Goal: Task Accomplishment & Management: Manage account settings

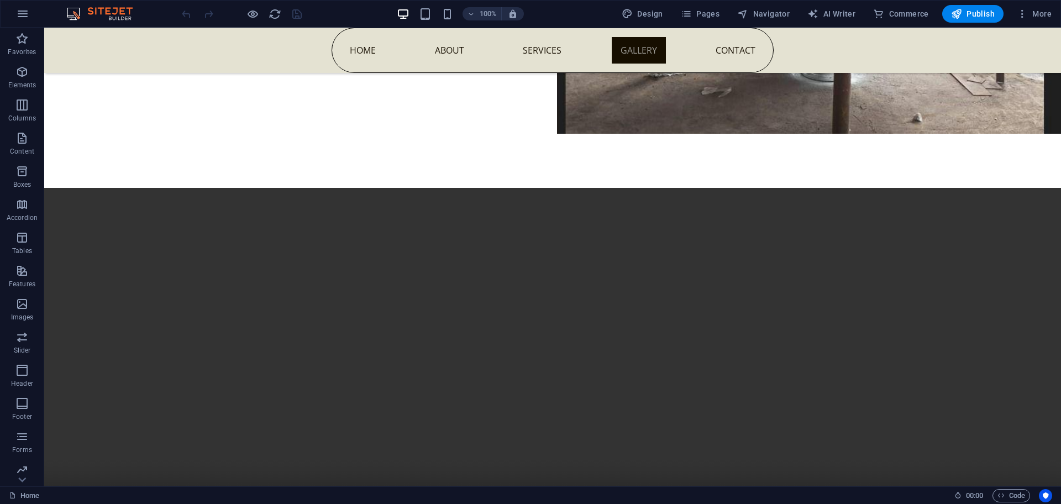
scroll to position [5445, 0]
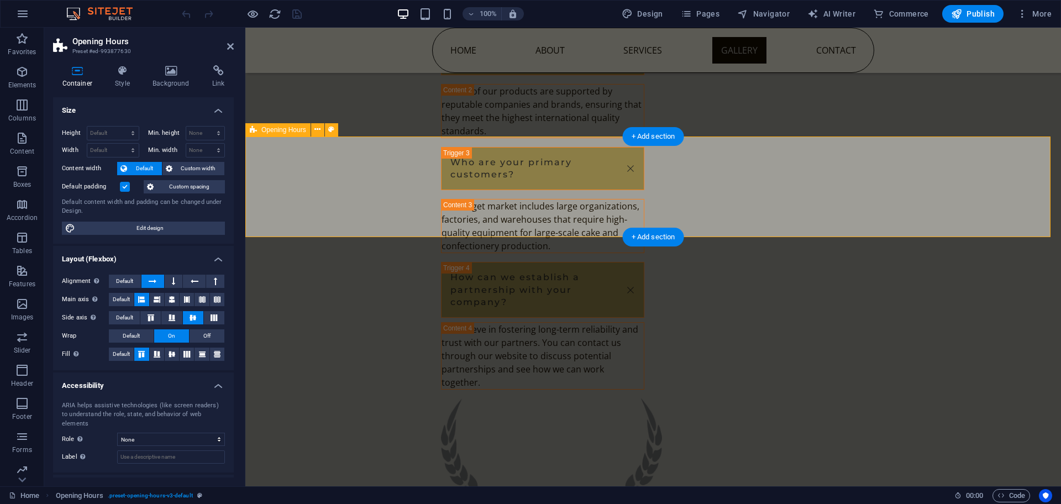
scroll to position [4749, 0]
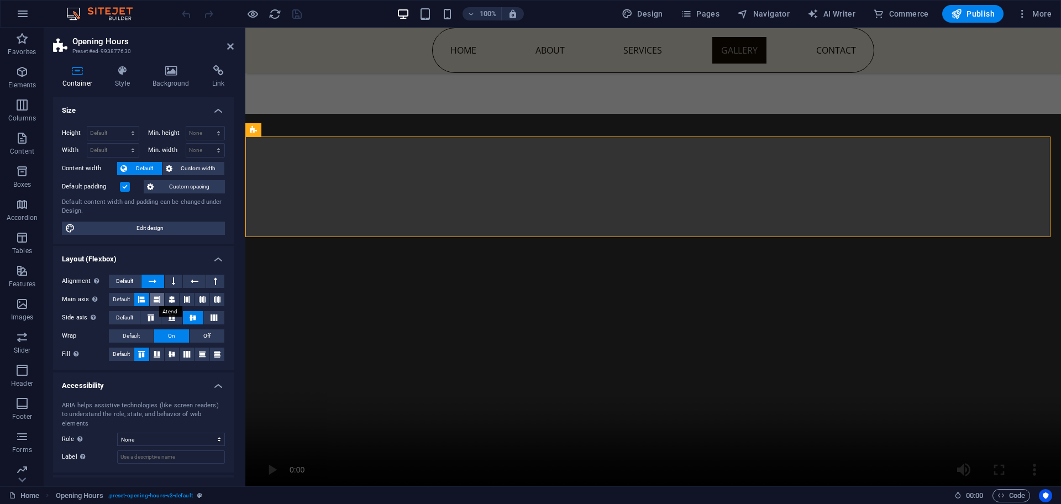
click at [154, 303] on icon at bounding box center [157, 299] width 7 height 13
click at [169, 301] on icon at bounding box center [172, 299] width 7 height 13
click at [171, 318] on icon at bounding box center [171, 317] width 13 height 7
click at [142, 331] on button "Default" at bounding box center [131, 335] width 45 height 13
click at [169, 334] on span "On" at bounding box center [171, 335] width 7 height 13
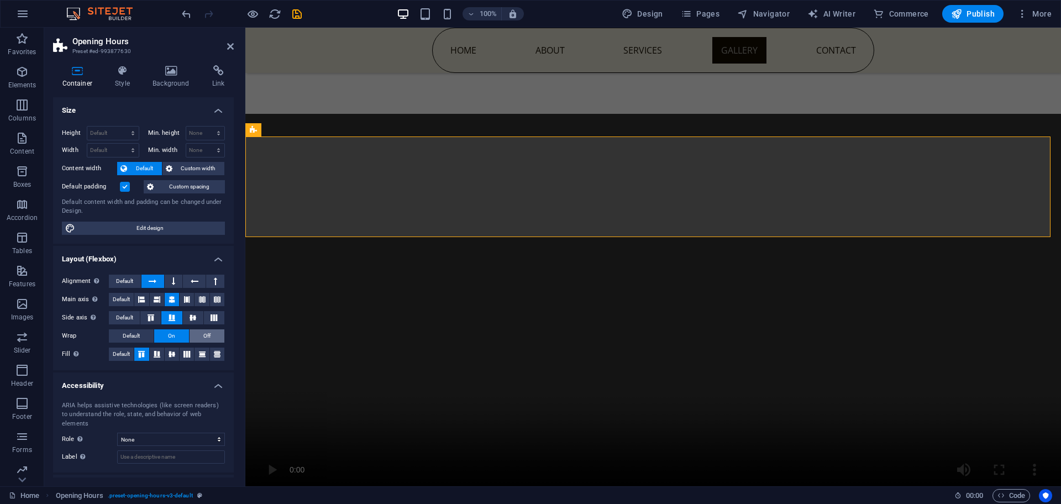
click at [193, 337] on button "Off" at bounding box center [207, 335] width 35 height 13
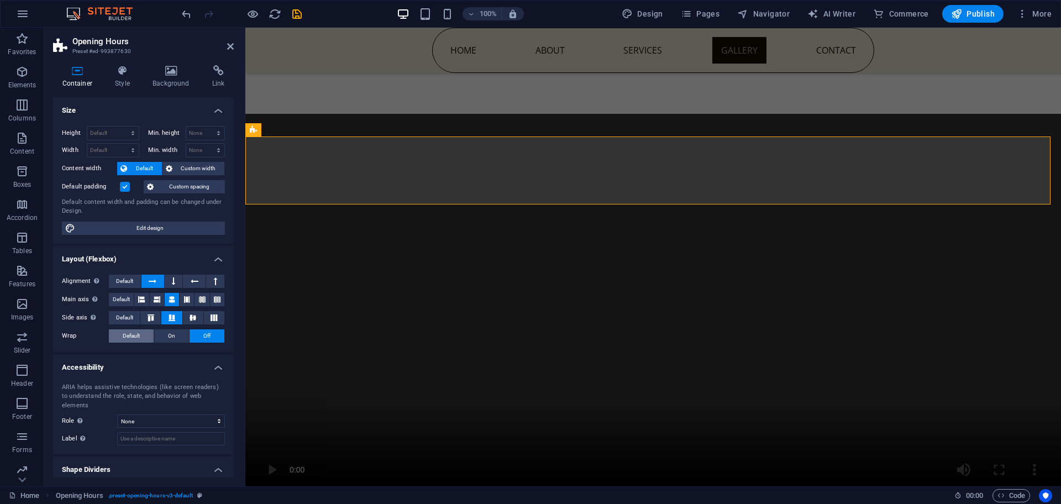
click at [133, 330] on span "Default" at bounding box center [131, 335] width 17 height 13
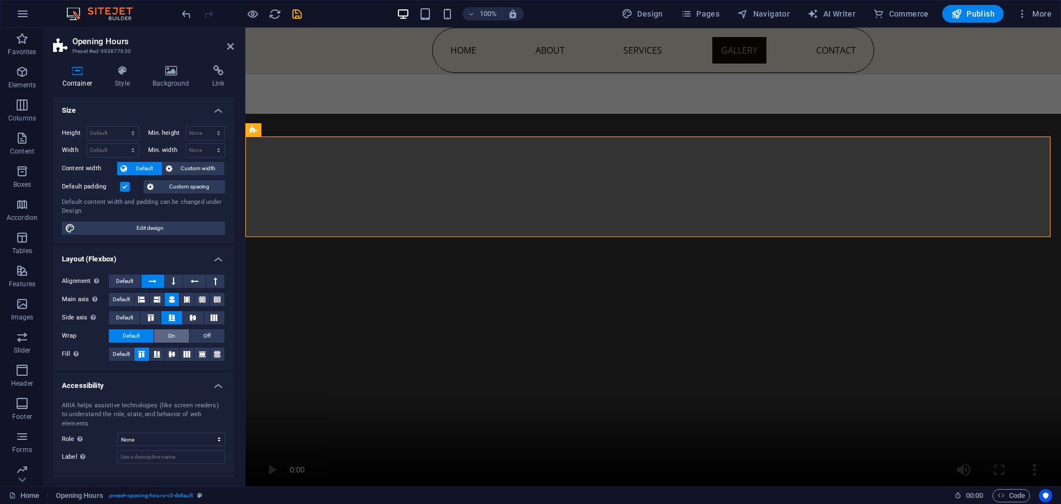
click at [172, 338] on span "On" at bounding box center [171, 335] width 7 height 13
click at [154, 356] on icon at bounding box center [156, 354] width 13 height 7
click at [167, 354] on icon at bounding box center [171, 354] width 13 height 7
click at [183, 354] on icon at bounding box center [186, 354] width 13 height 7
click at [206, 333] on span "Off" at bounding box center [206, 335] width 7 height 13
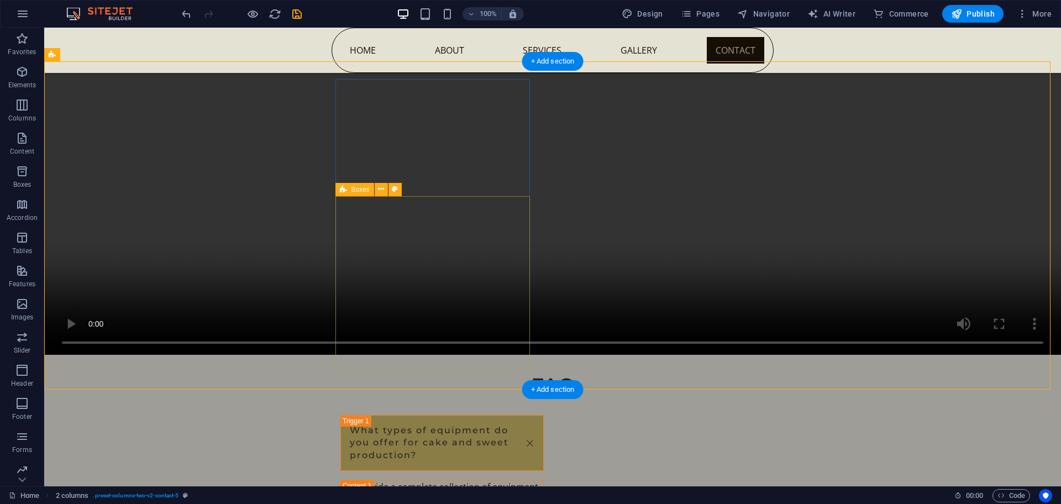
scroll to position [5606, 0]
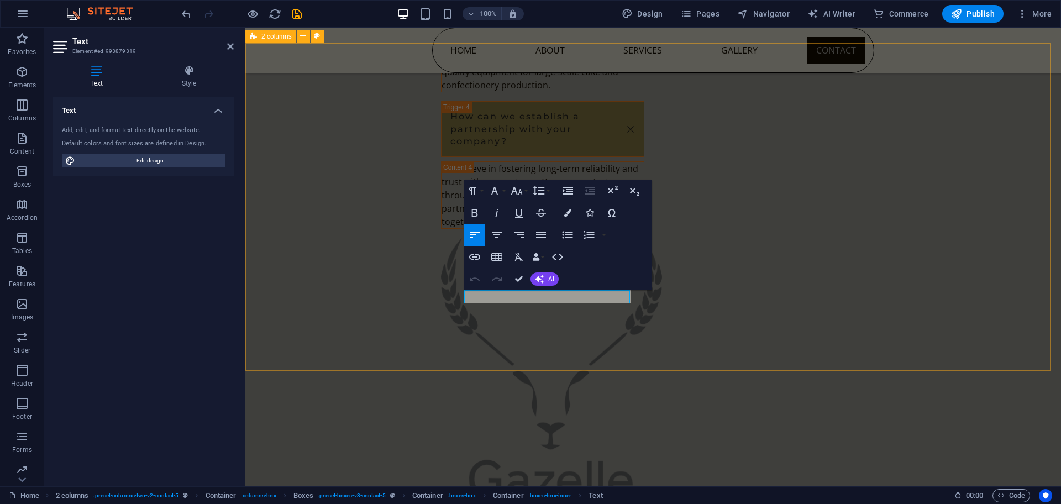
scroll to position [4911, 0]
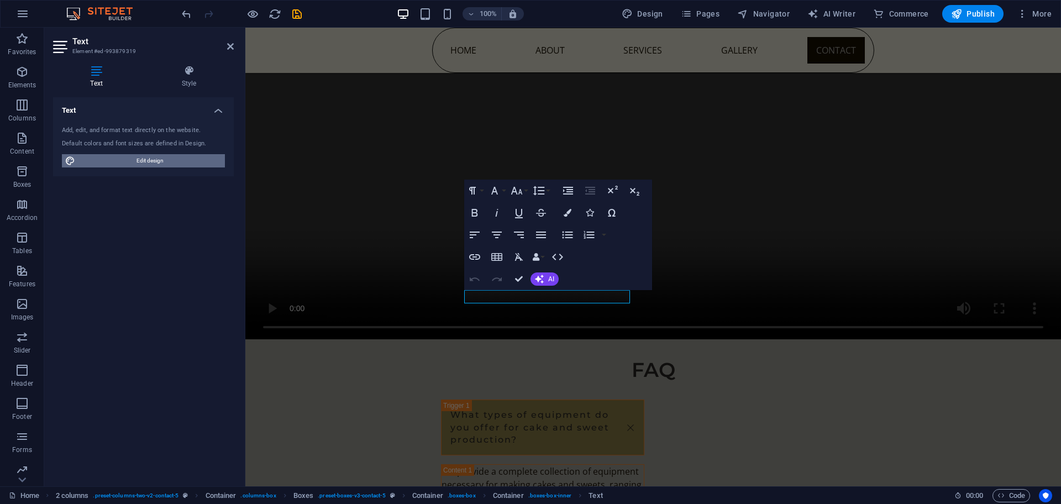
click at [157, 165] on span "Edit design" at bounding box center [149, 160] width 143 height 13
select select "px"
select select "400"
select select "px"
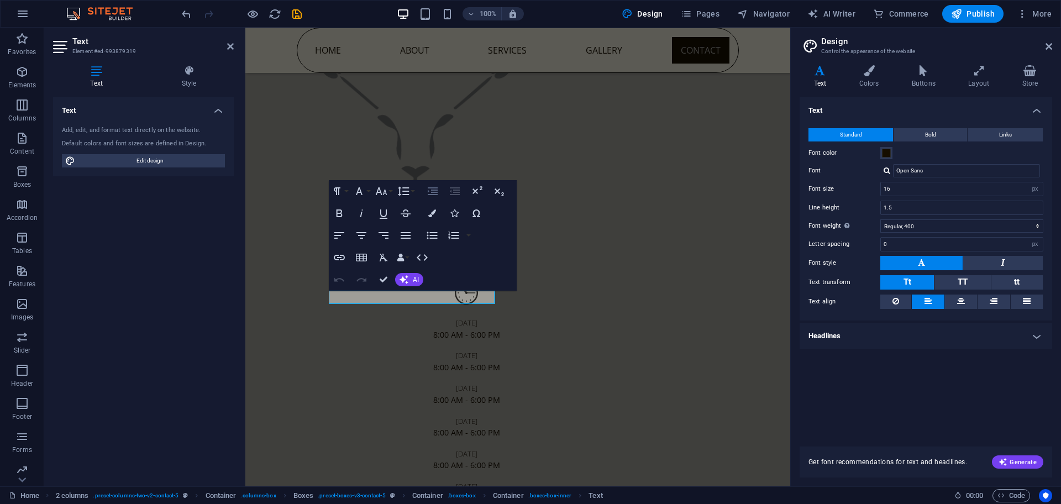
scroll to position [3974, 0]
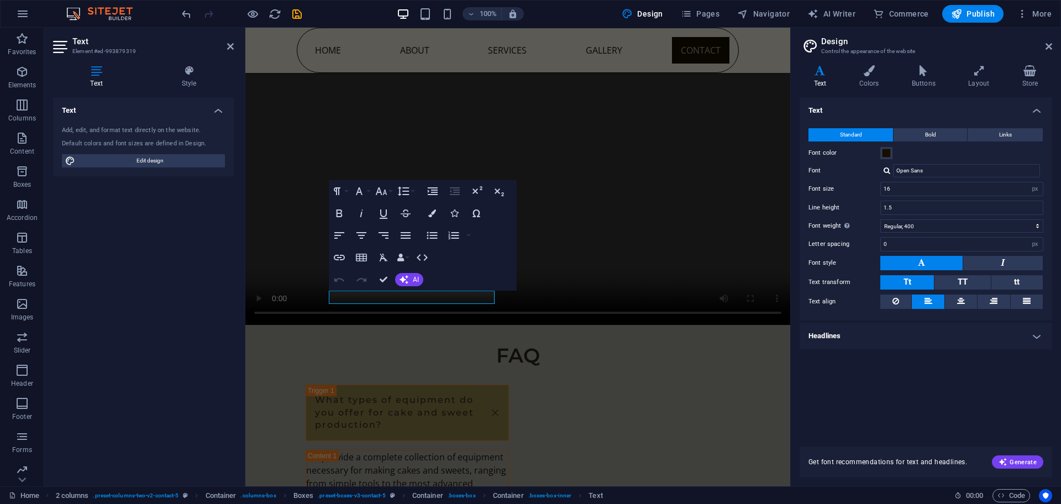
click at [879, 156] on label "Font color" at bounding box center [844, 152] width 72 height 13
click at [880, 156] on button "Font color" at bounding box center [886, 153] width 12 height 12
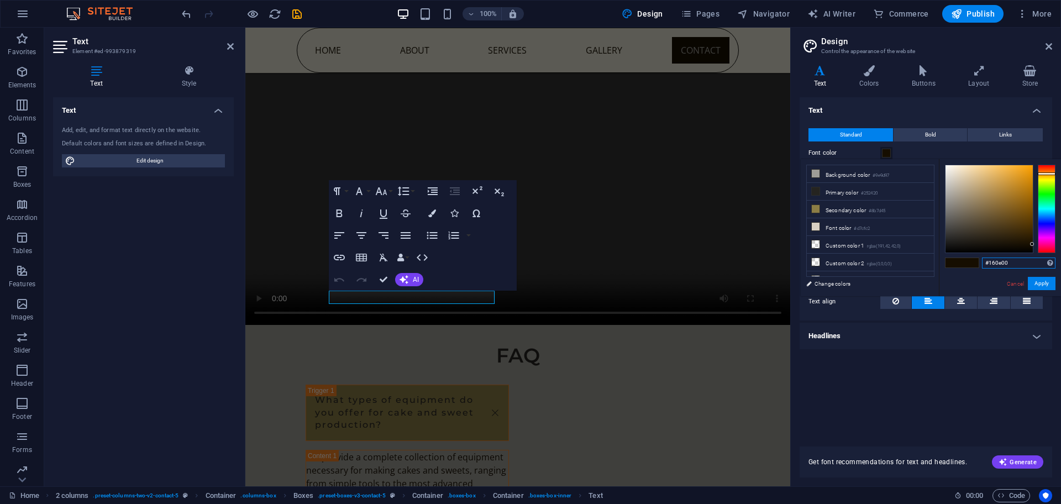
click at [1016, 265] on input "#160e00" at bounding box center [1018, 262] width 73 height 11
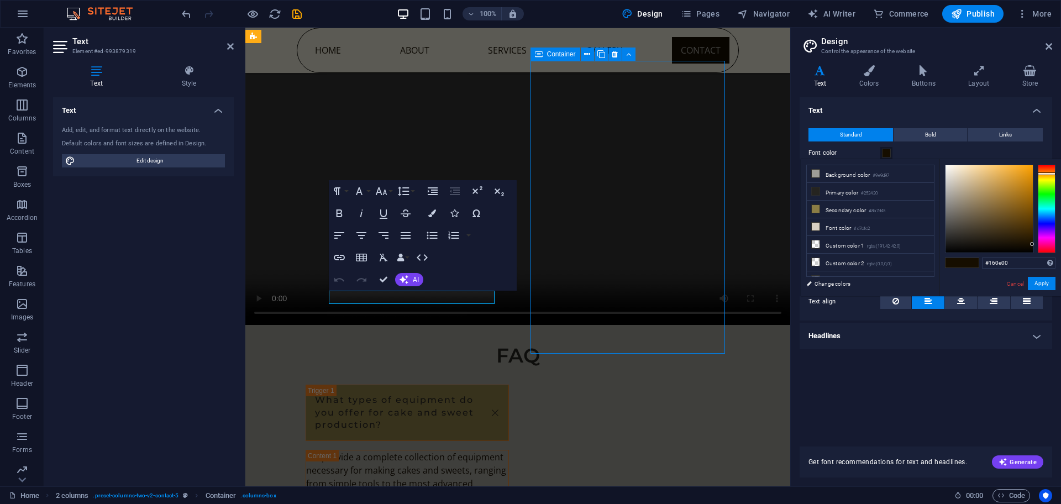
scroll to position [4670, 0]
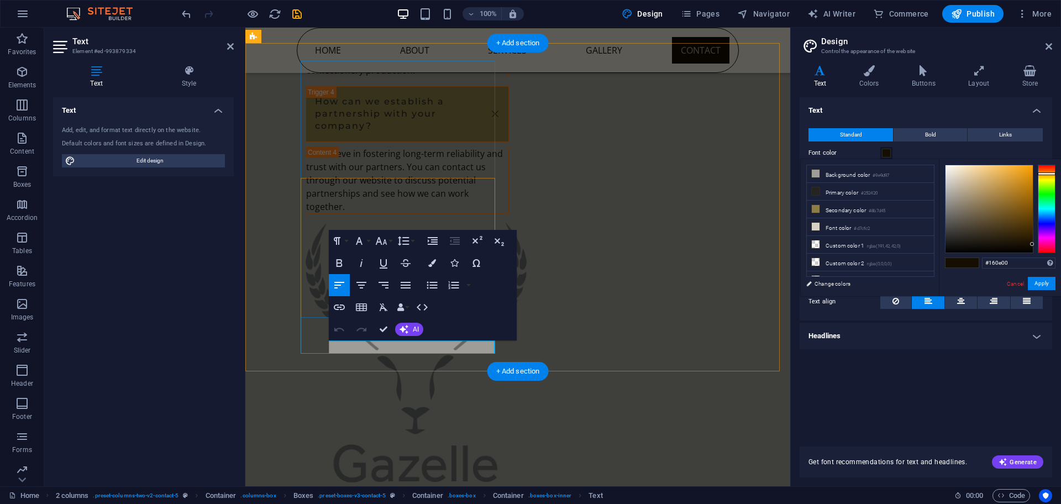
scroll to position [3974, 0]
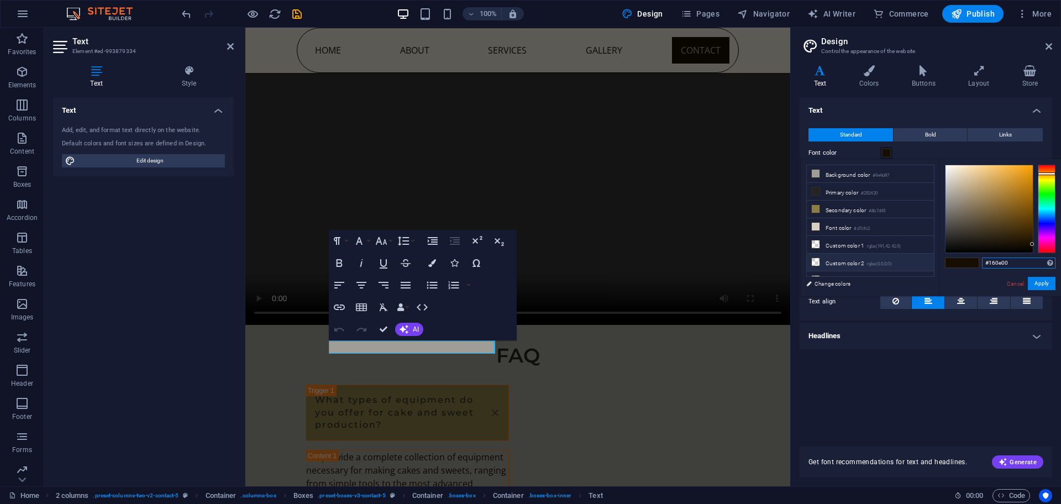
drag, startPoint x: 1020, startPoint y: 264, endPoint x: 927, endPoint y: 259, distance: 93.5
click at [927, 259] on div "less Background color #9e9d97 Primary color #252420 Secondary color #8b7d45 Fon…" at bounding box center [931, 227] width 260 height 137
type input "#160e00"
click at [1041, 283] on button "Apply" at bounding box center [1042, 283] width 28 height 13
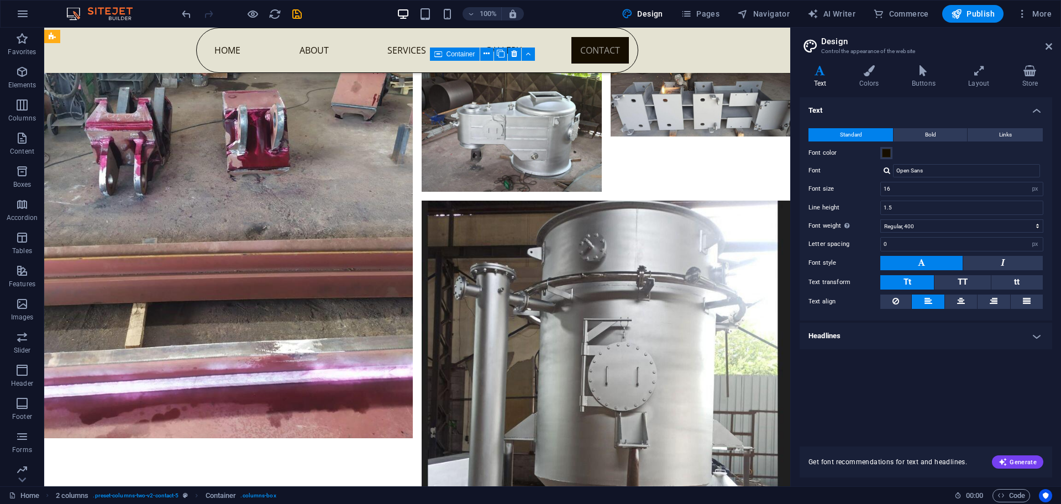
scroll to position [4670, 0]
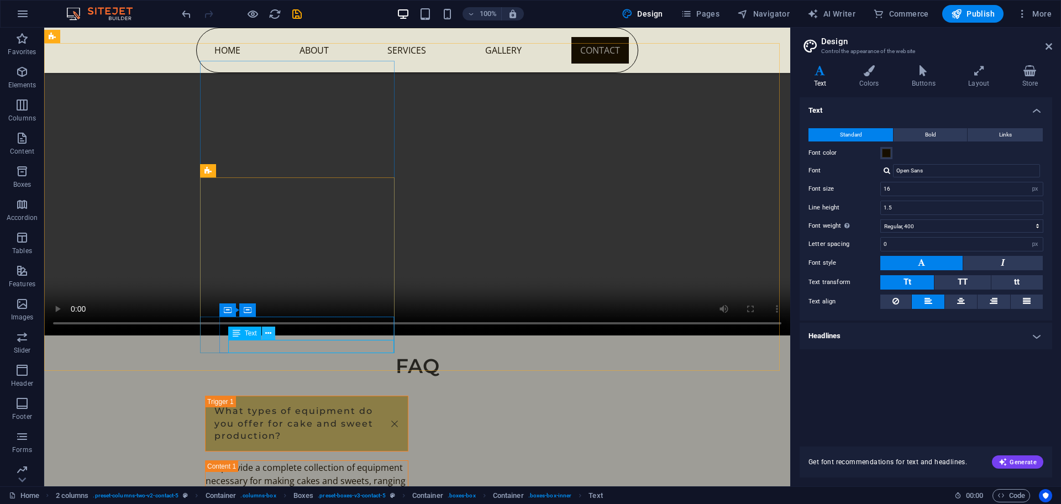
click at [265, 334] on icon at bounding box center [268, 334] width 6 height 12
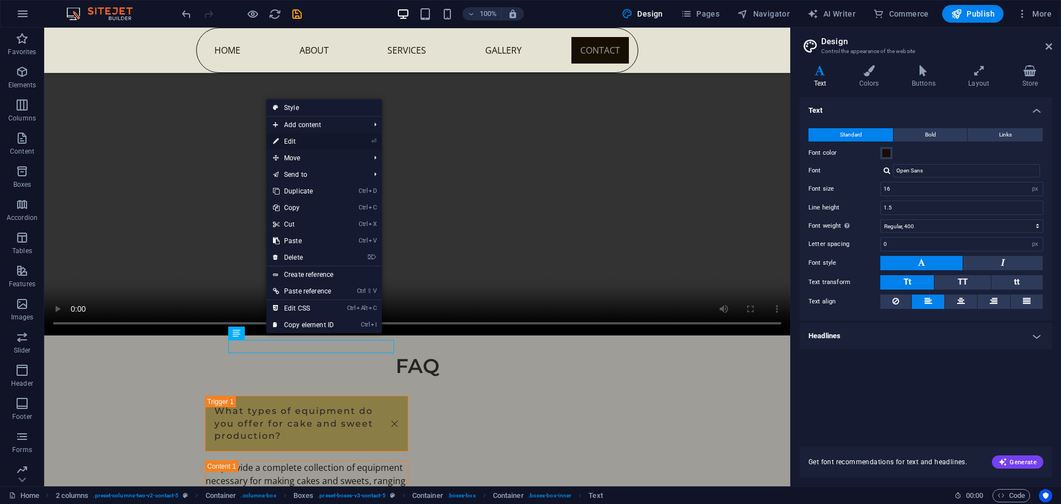
click at [300, 144] on link "⏎ Edit" at bounding box center [303, 141] width 74 height 17
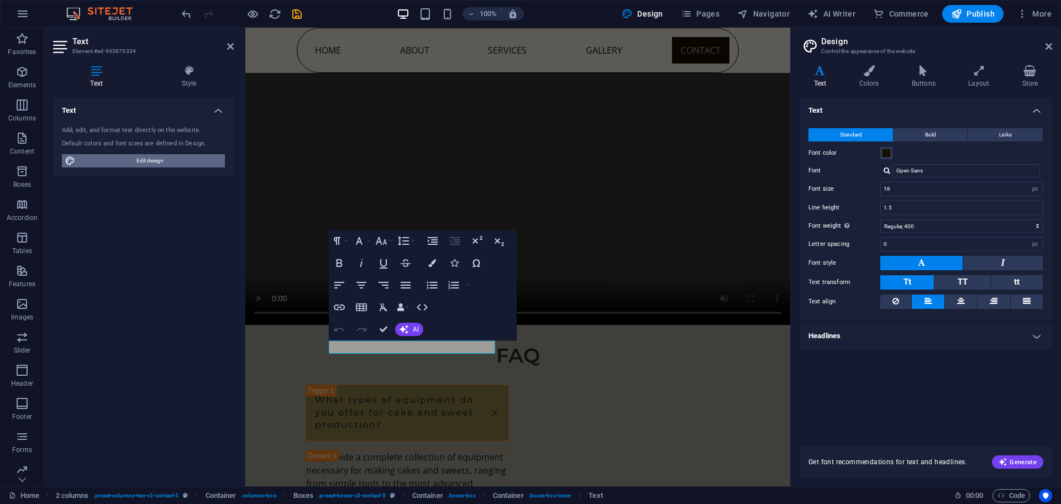
click at [124, 164] on span "Edit design" at bounding box center [149, 160] width 143 height 13
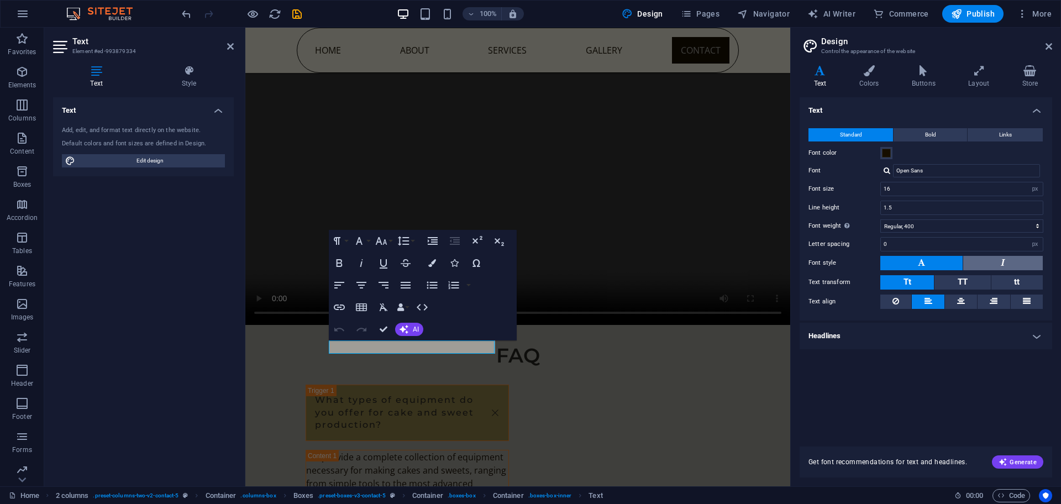
click at [1018, 256] on button at bounding box center [1003, 263] width 80 height 14
click at [927, 262] on button at bounding box center [921, 263] width 82 height 14
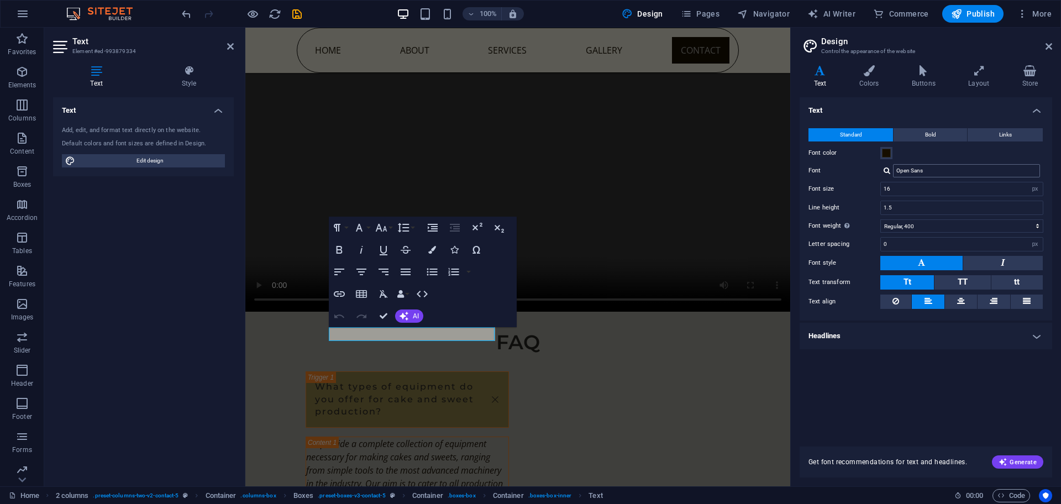
scroll to position [3960, 0]
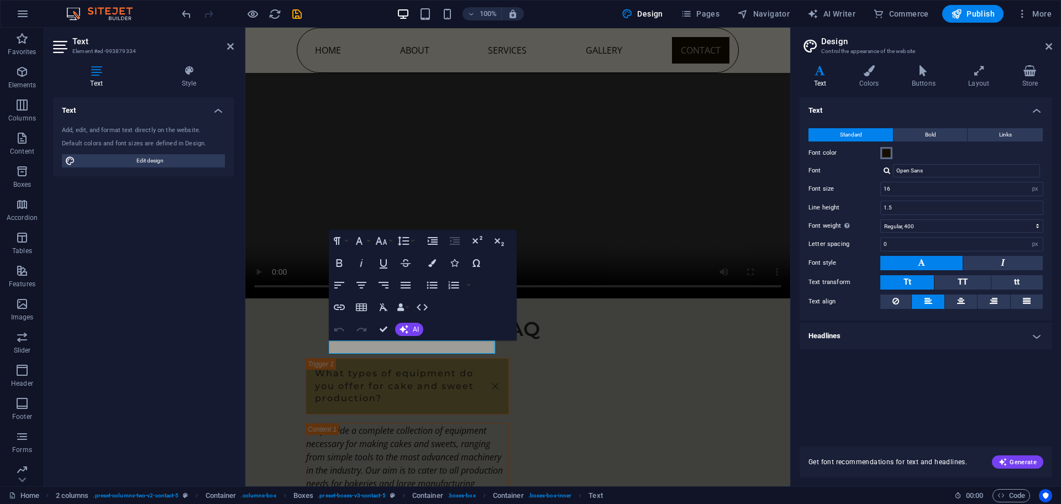
click at [885, 150] on span at bounding box center [886, 153] width 9 height 9
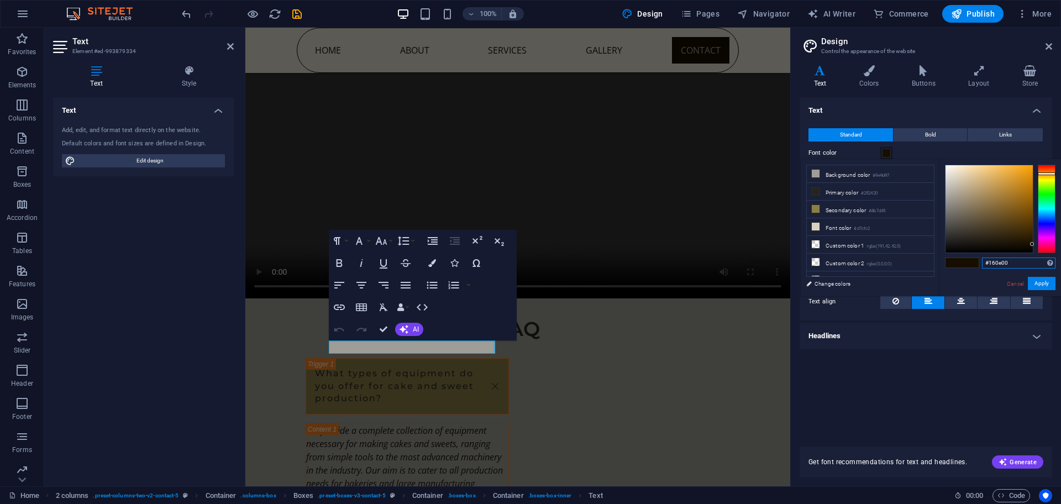
click at [997, 260] on input "#160e00" at bounding box center [1018, 262] width 73 height 11
click at [1043, 278] on button "Apply" at bounding box center [1042, 283] width 28 height 13
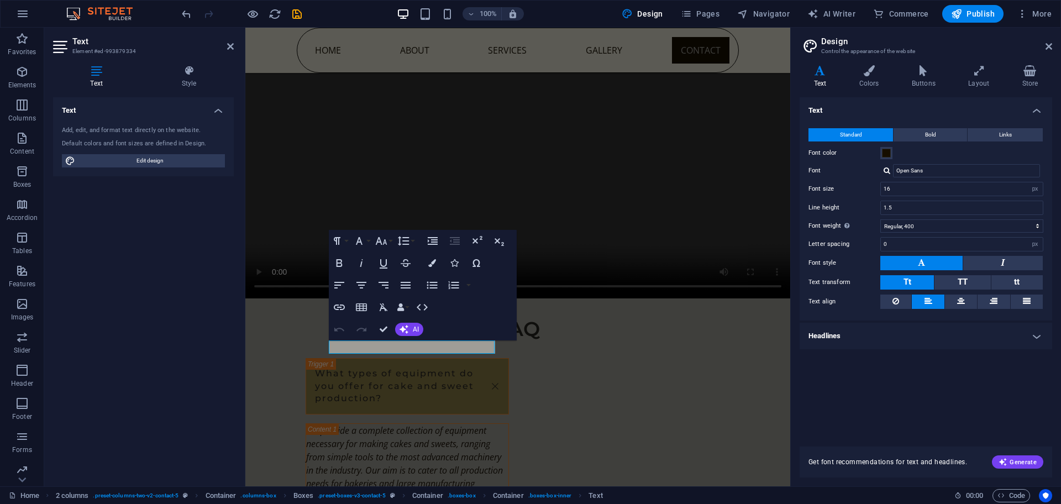
click at [910, 391] on div "Text Standard Bold Links Font color Font Open Sans Font size 16 rem px Line hei…" at bounding box center [925, 265] width 252 height 336
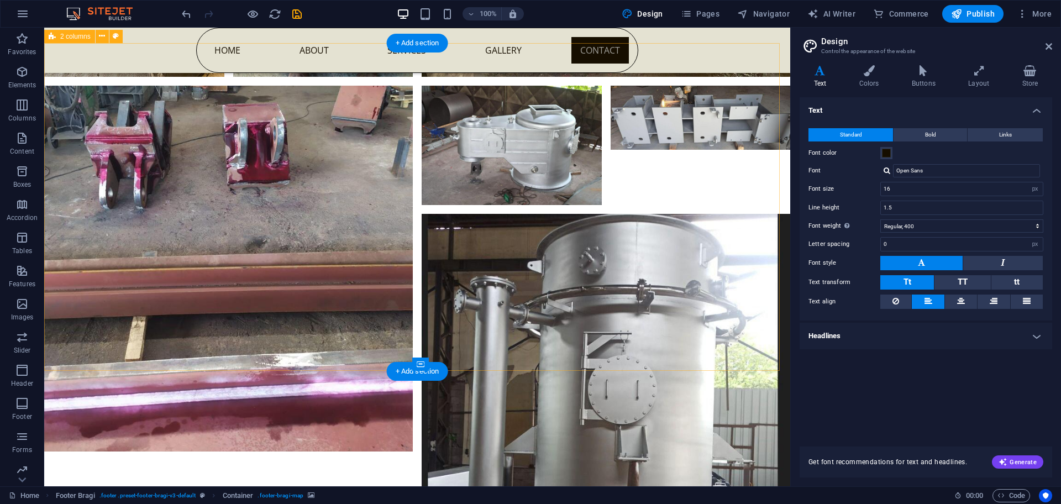
scroll to position [4670, 0]
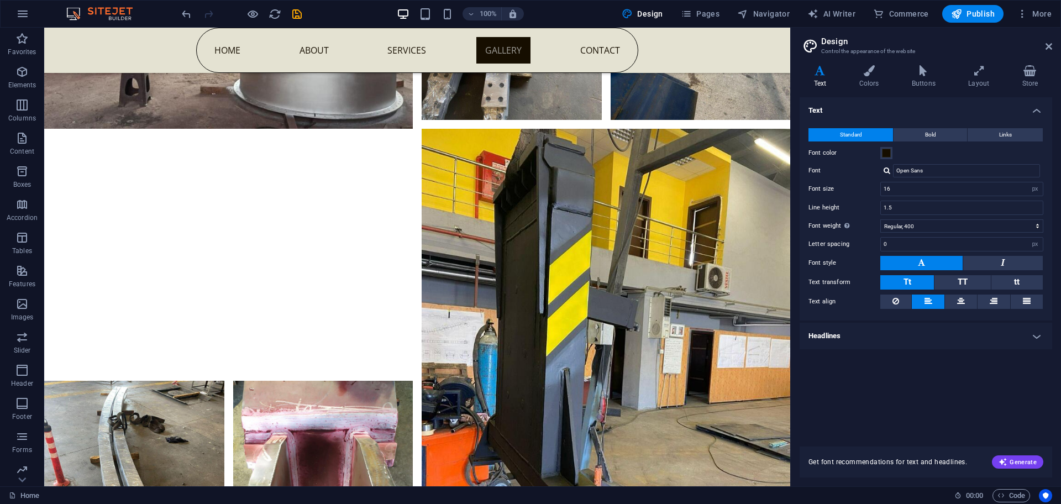
scroll to position [3788, 0]
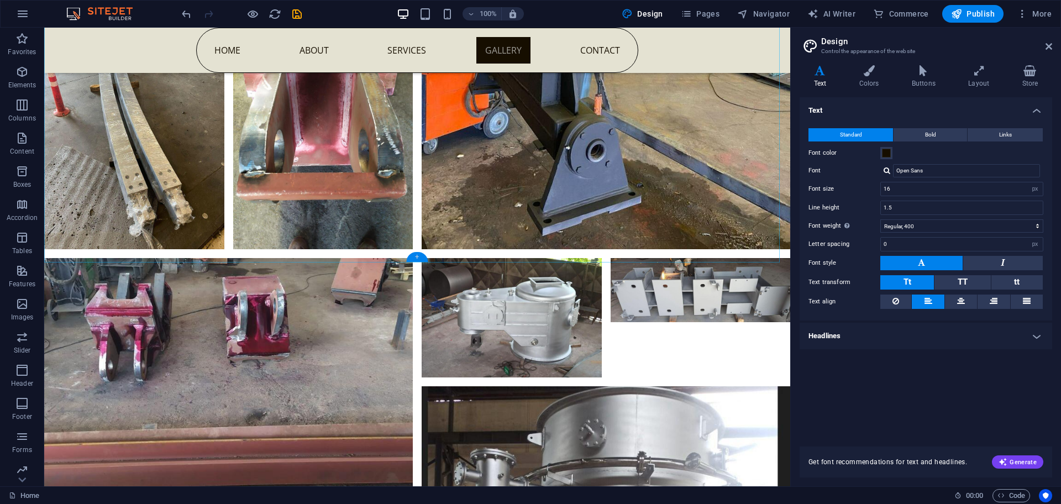
click at [419, 257] on div "+" at bounding box center [417, 257] width 22 height 10
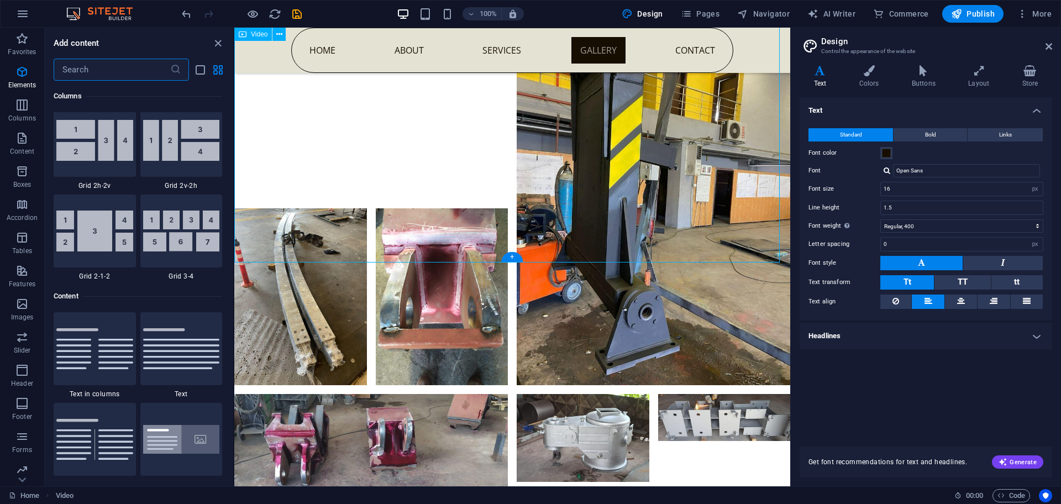
scroll to position [2024, 0]
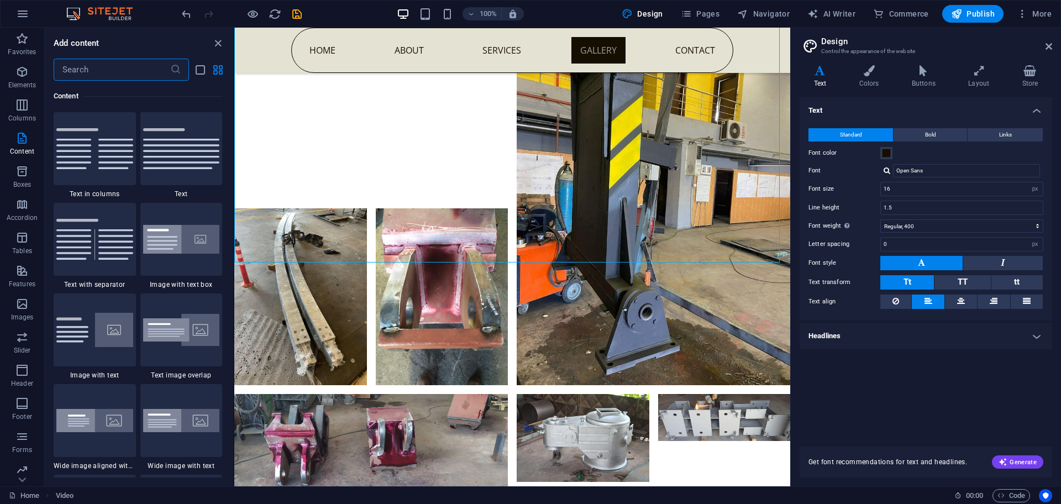
click at [112, 70] on input "text" at bounding box center [112, 70] width 117 height 22
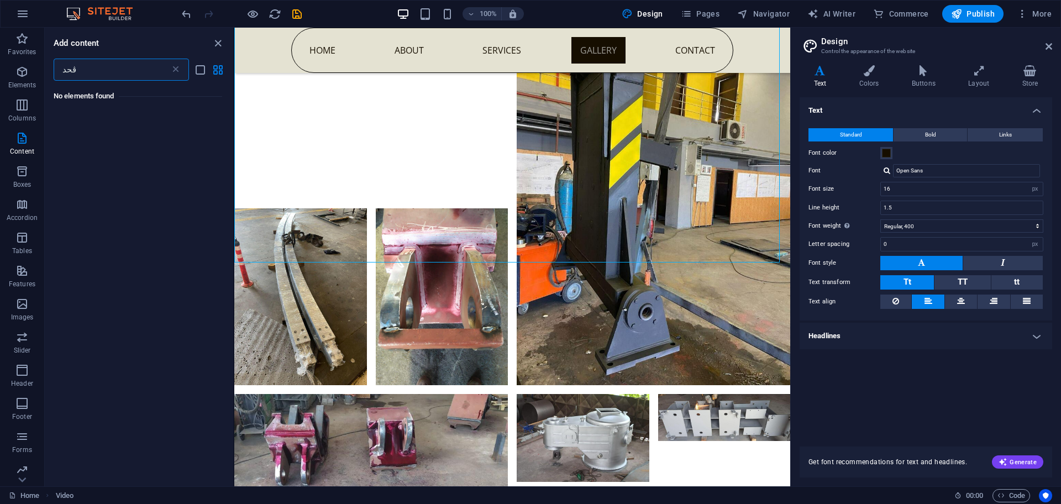
click at [98, 72] on input "ڤحد" at bounding box center [112, 70] width 117 height 22
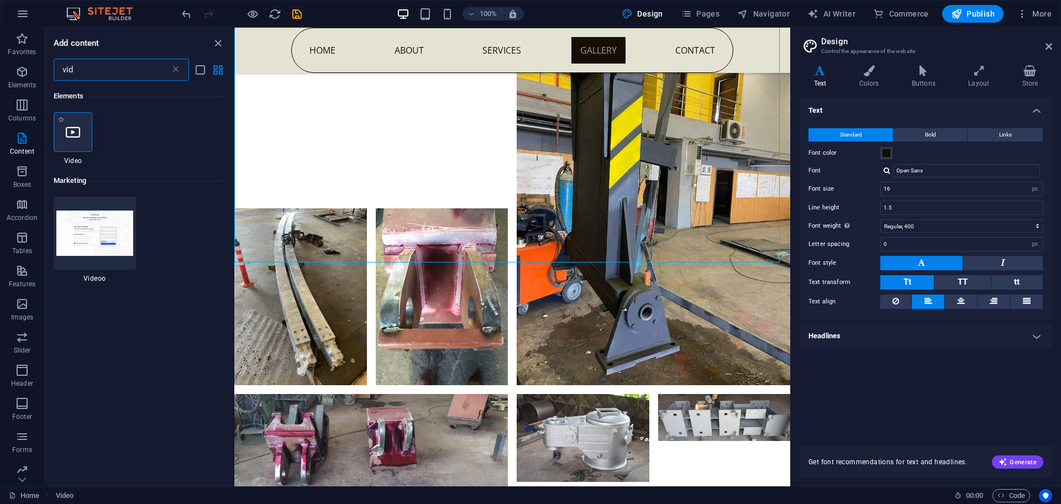
type input "vid"
click at [75, 133] on icon at bounding box center [73, 132] width 14 height 14
select select "%"
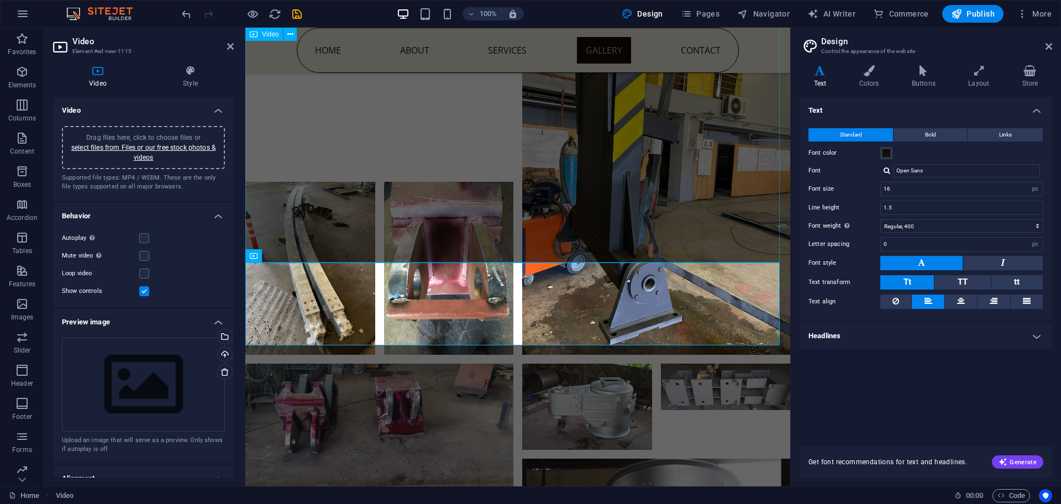
scroll to position [3092, 0]
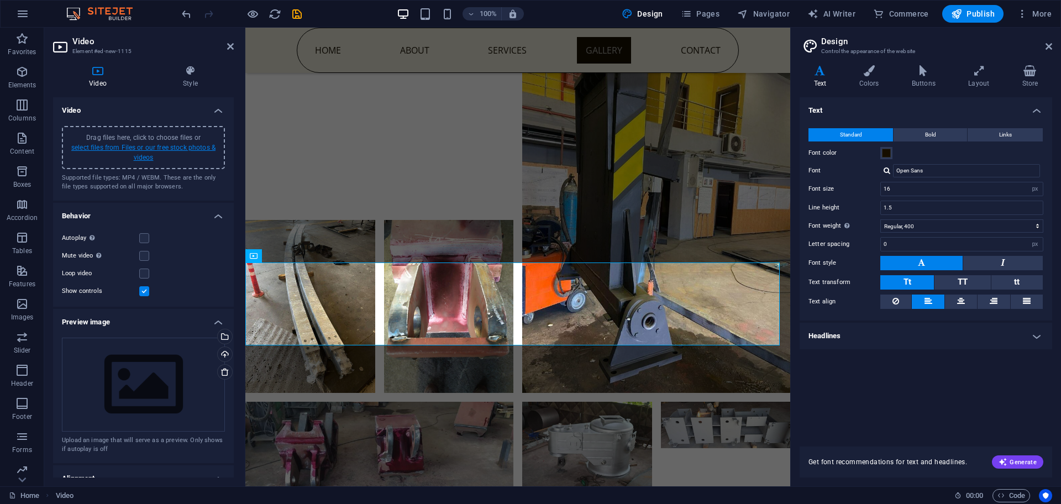
click at [172, 144] on link "select files from Files or our free stock photos & videos" at bounding box center [143, 153] width 144 height 18
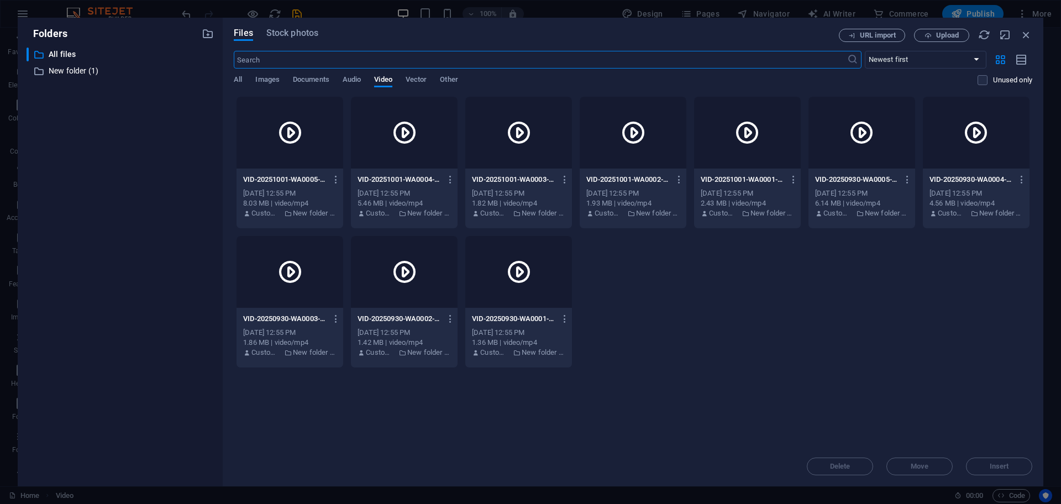
scroll to position [3264, 0]
click at [414, 153] on div at bounding box center [404, 133] width 107 height 72
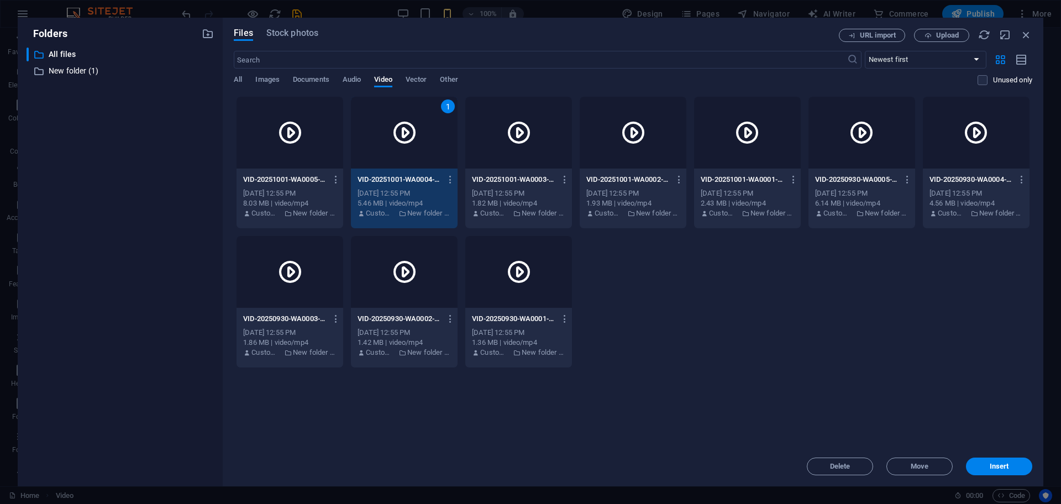
click at [414, 153] on div "1" at bounding box center [404, 133] width 107 height 72
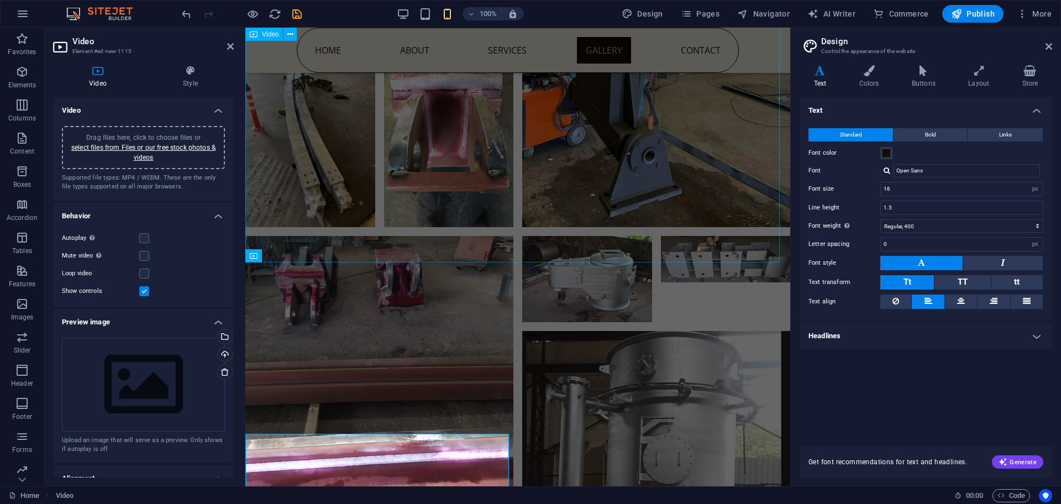
scroll to position [3092, 0]
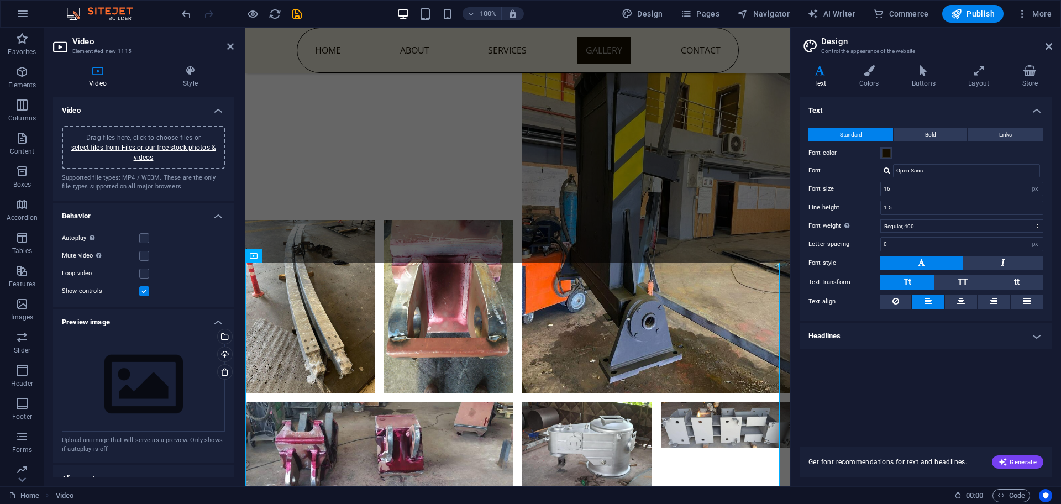
click at [1053, 41] on aside "Design Control the appearance of the website Variants Text Colors Buttons Layou…" at bounding box center [925, 257] width 271 height 459
click at [1045, 48] on icon at bounding box center [1048, 46] width 7 height 9
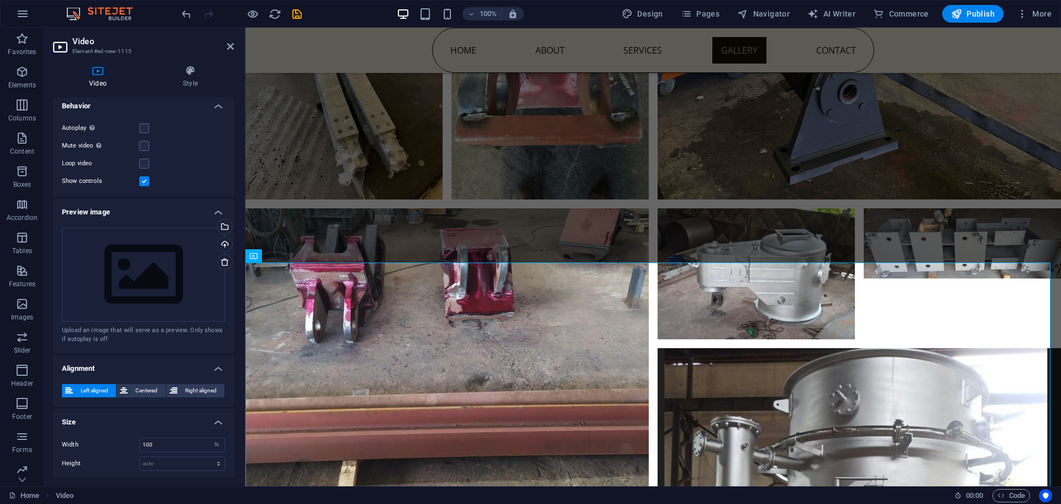
scroll to position [140, 0]
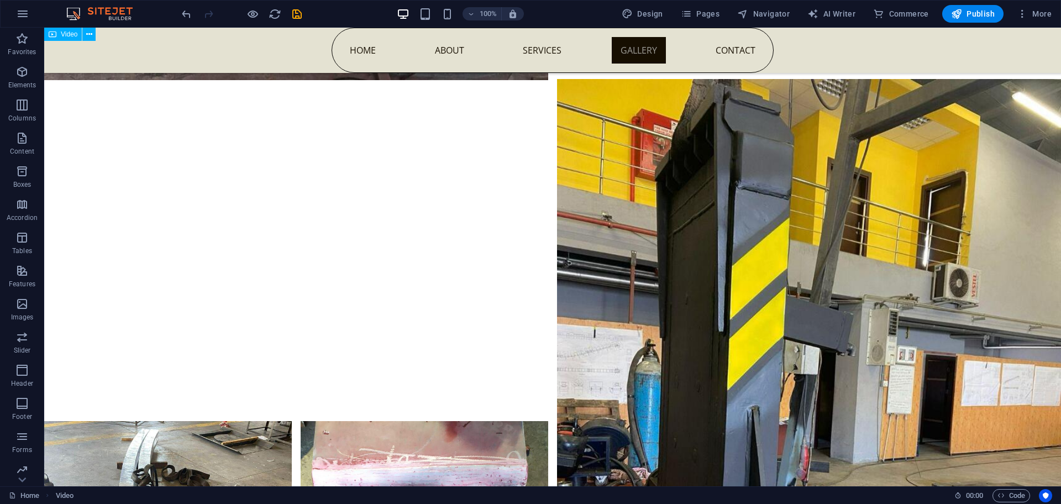
scroll to position [4725, 0]
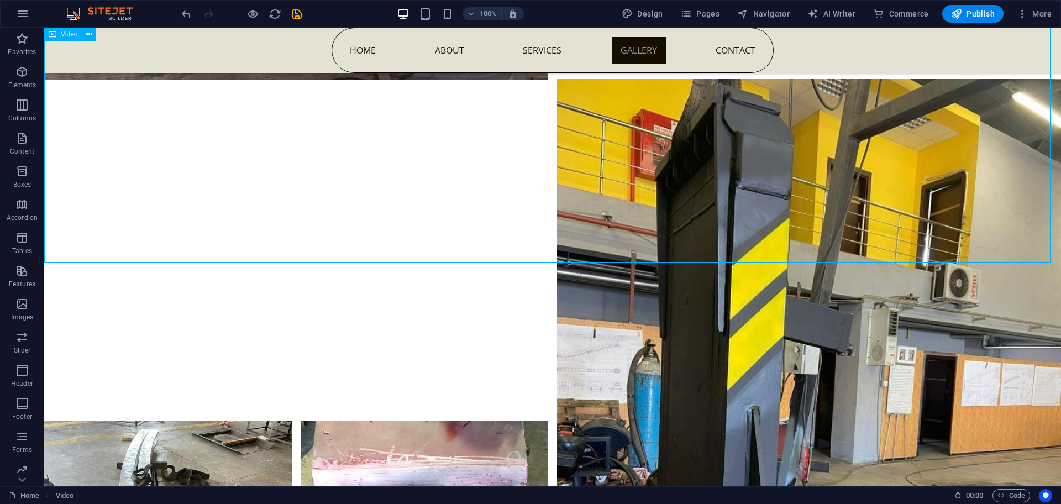
select select "%"
select select "px"
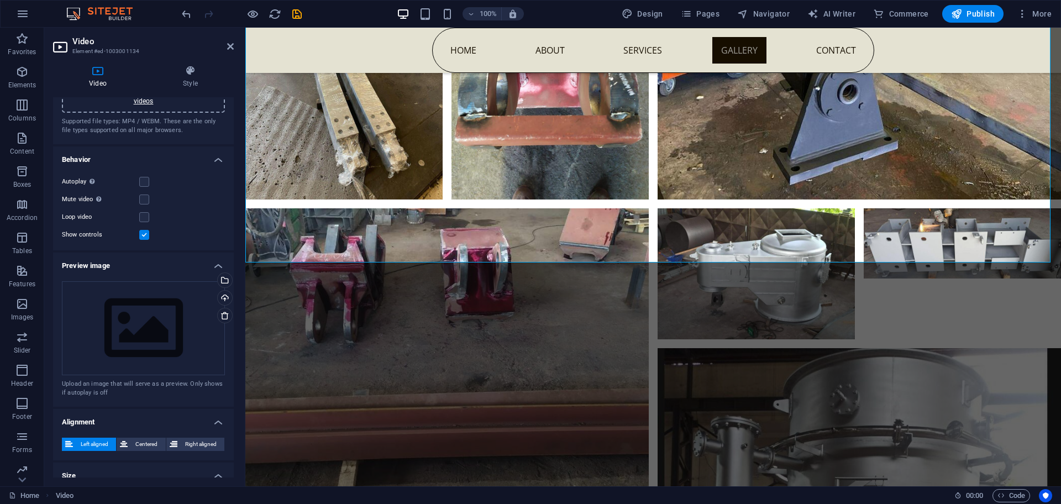
scroll to position [140, 0]
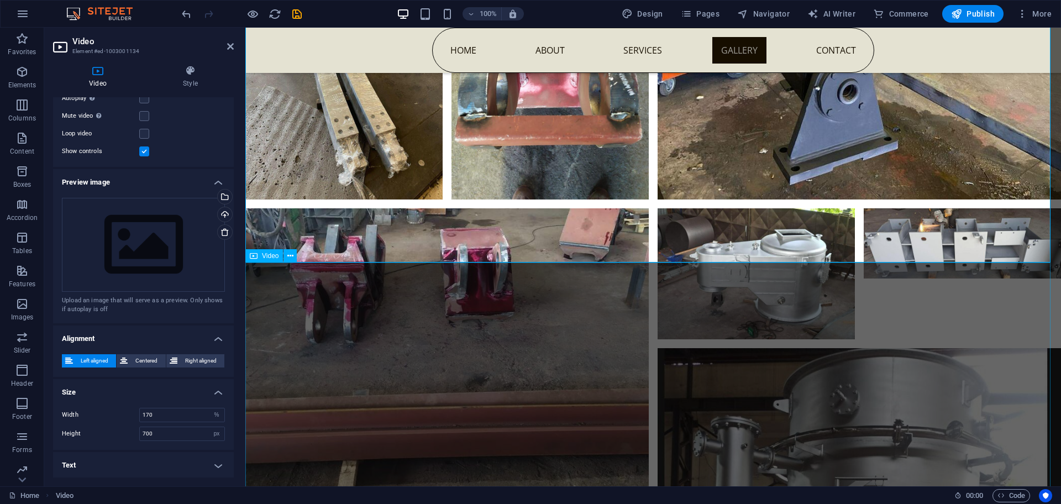
select select "%"
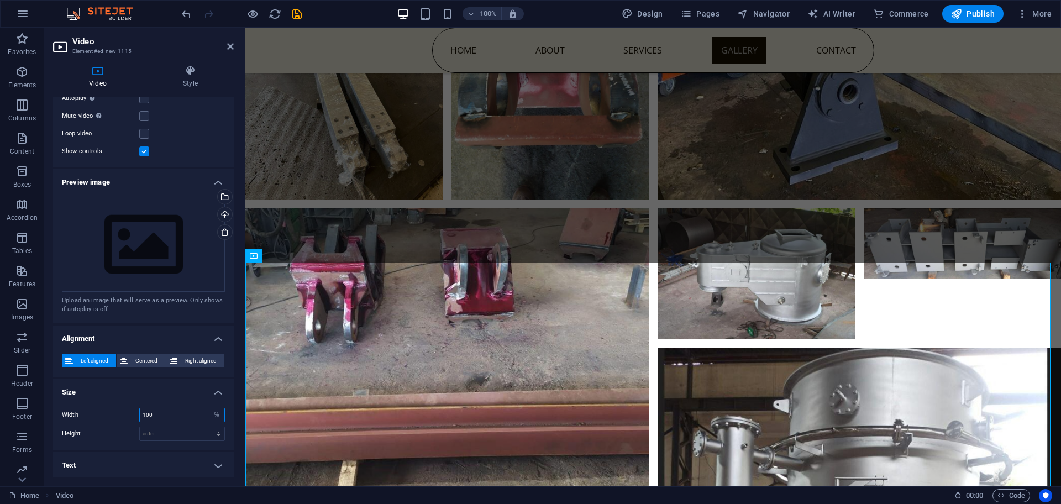
drag, startPoint x: 125, startPoint y: 414, endPoint x: 94, endPoint y: 414, distance: 31.5
click at [94, 414] on div "Width 100 auto px %" at bounding box center [143, 415] width 163 height 14
type input "170"
click at [162, 431] on select "auto px" at bounding box center [182, 433] width 85 height 13
select select "px"
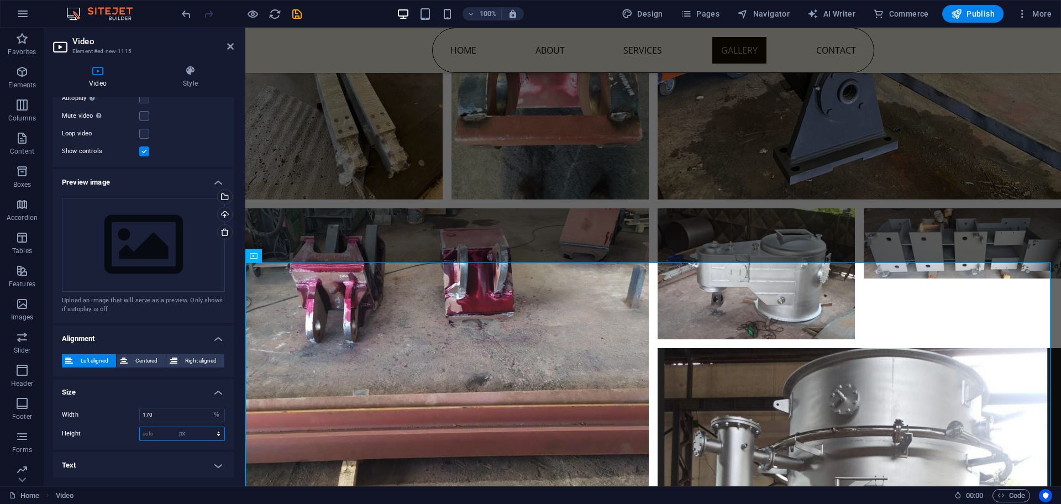
click at [207, 427] on select "auto px" at bounding box center [182, 433] width 85 height 13
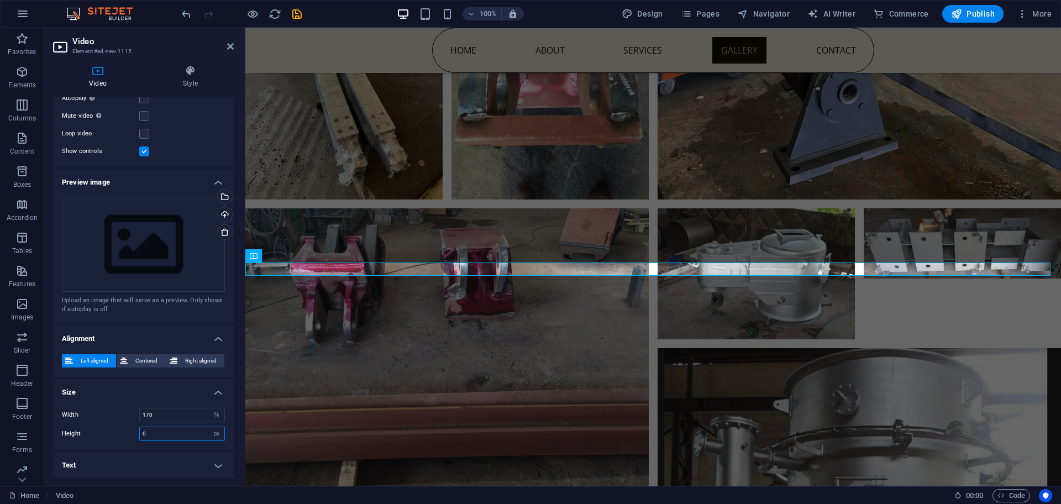
click at [146, 433] on input "0" at bounding box center [182, 433] width 85 height 13
type input "700"
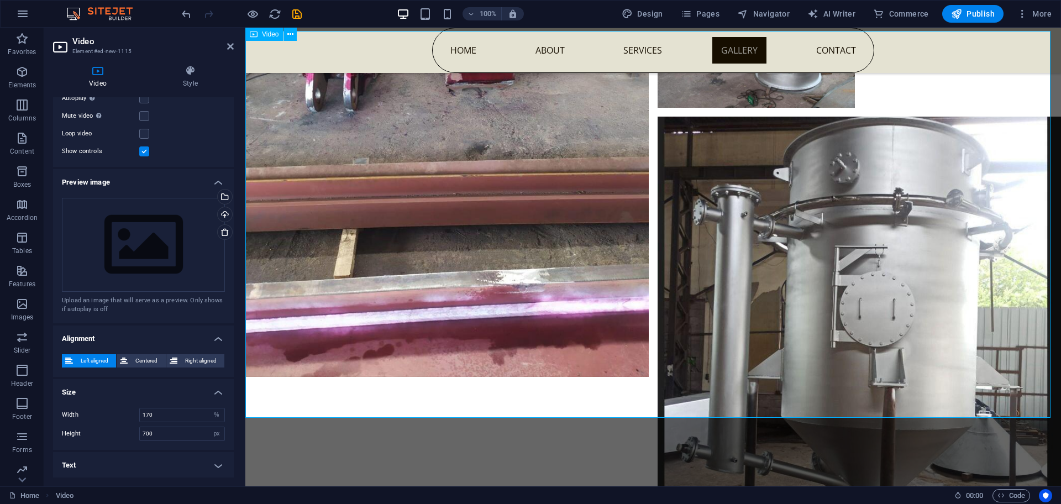
scroll to position [4259, 0]
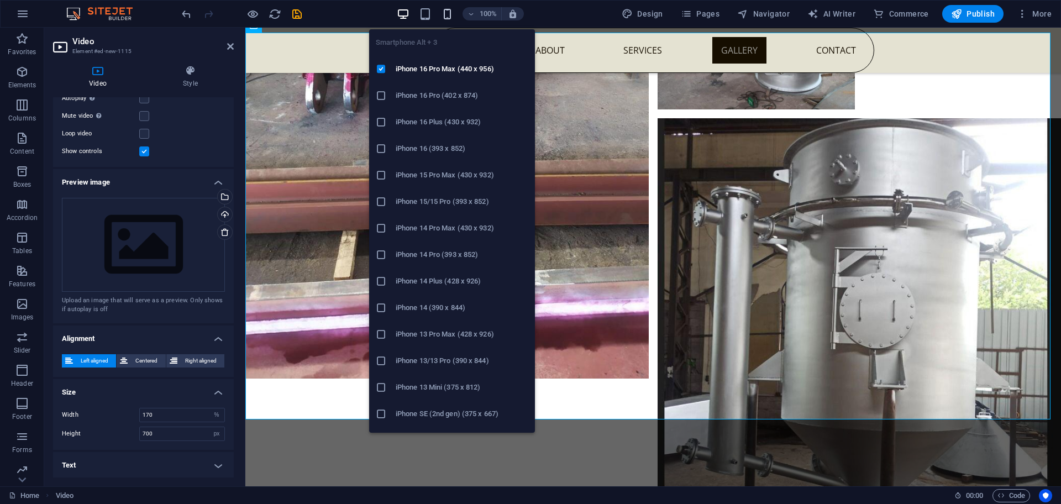
click at [448, 15] on icon "button" at bounding box center [447, 14] width 13 height 13
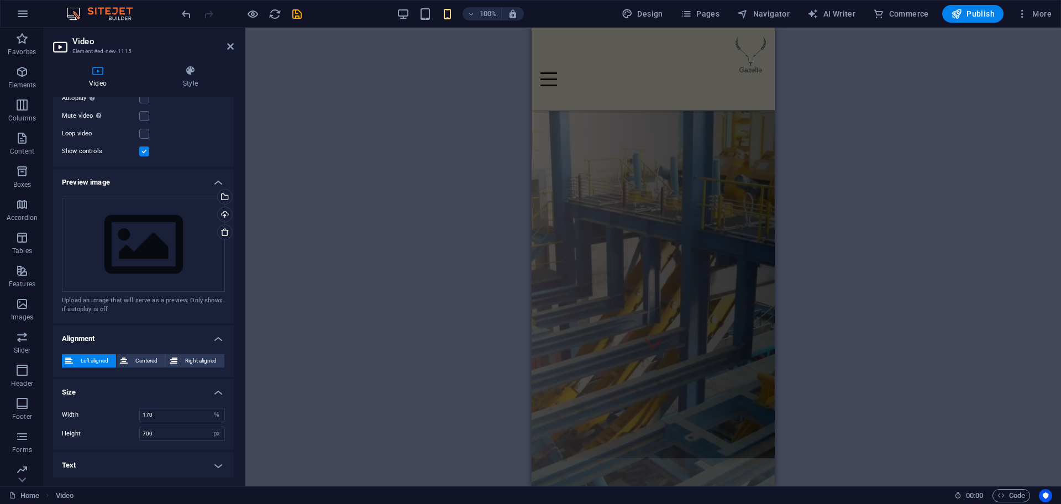
scroll to position [0, 0]
click at [471, 12] on icon "button" at bounding box center [471, 13] width 8 height 7
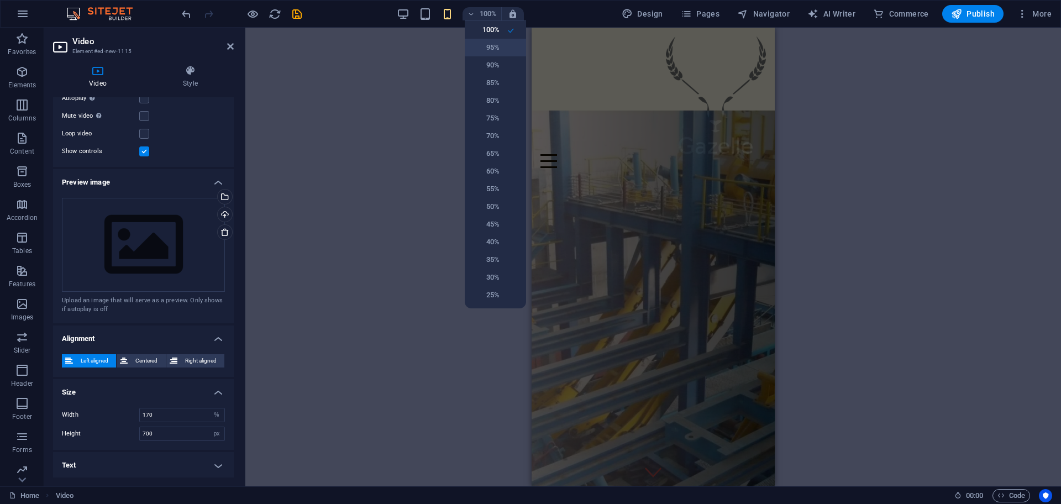
click at [491, 43] on h6 "95%" at bounding box center [485, 47] width 28 height 13
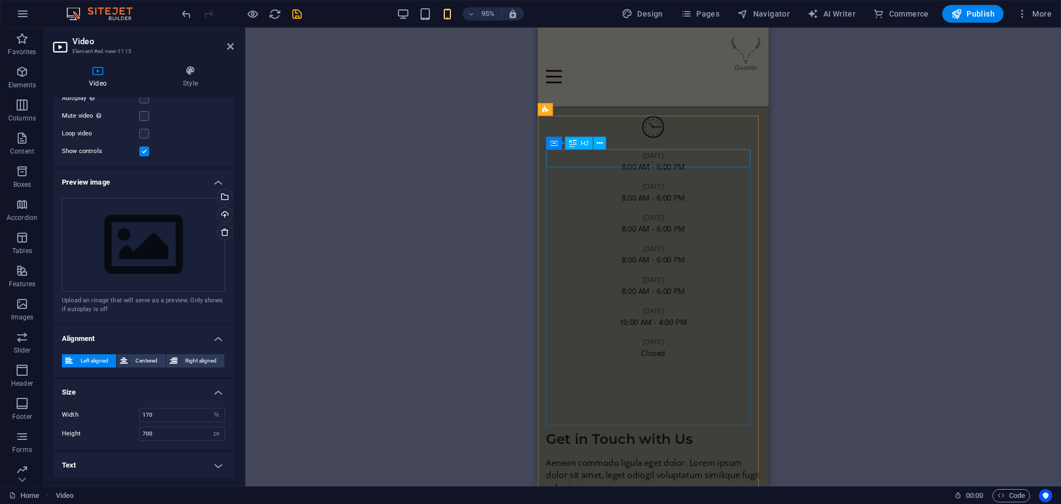
scroll to position [4795, 0]
click at [472, 13] on icon "button" at bounding box center [471, 13] width 8 height 7
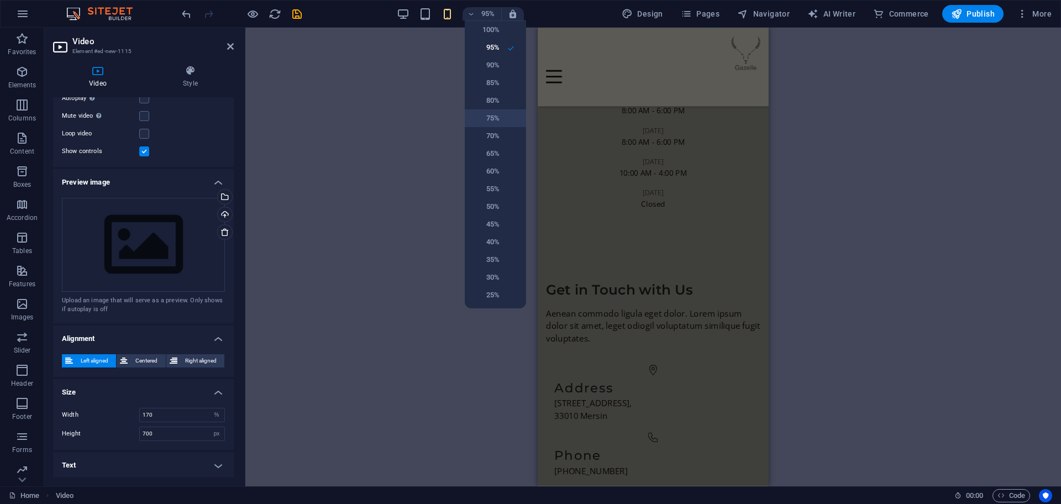
click at [502, 109] on li "75%" at bounding box center [495, 118] width 61 height 18
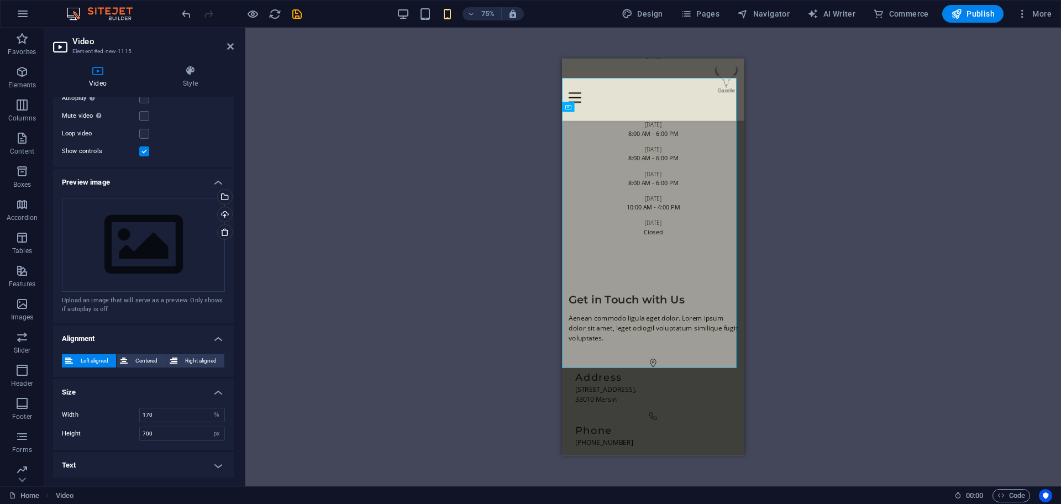
scroll to position [3344, 0]
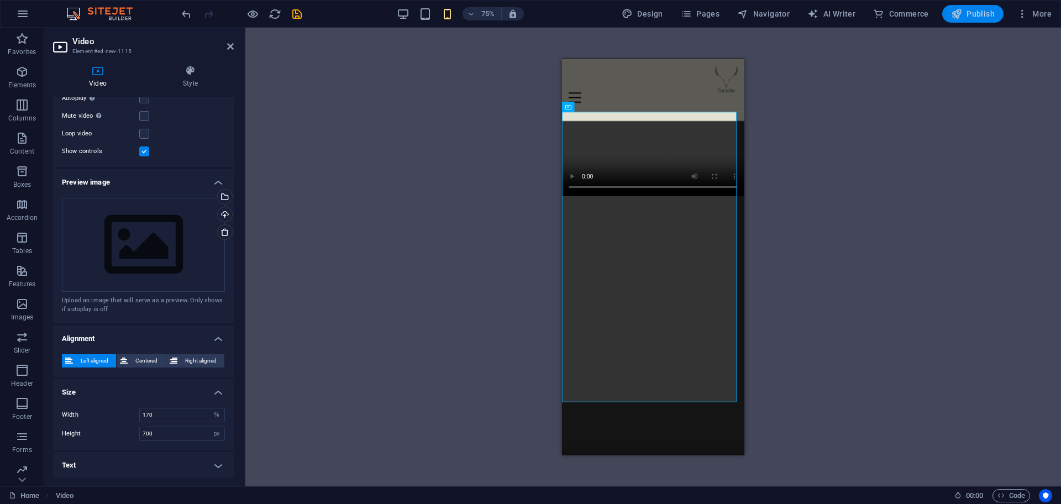
click at [956, 19] on icon "button" at bounding box center [956, 13] width 11 height 11
checkbox input "false"
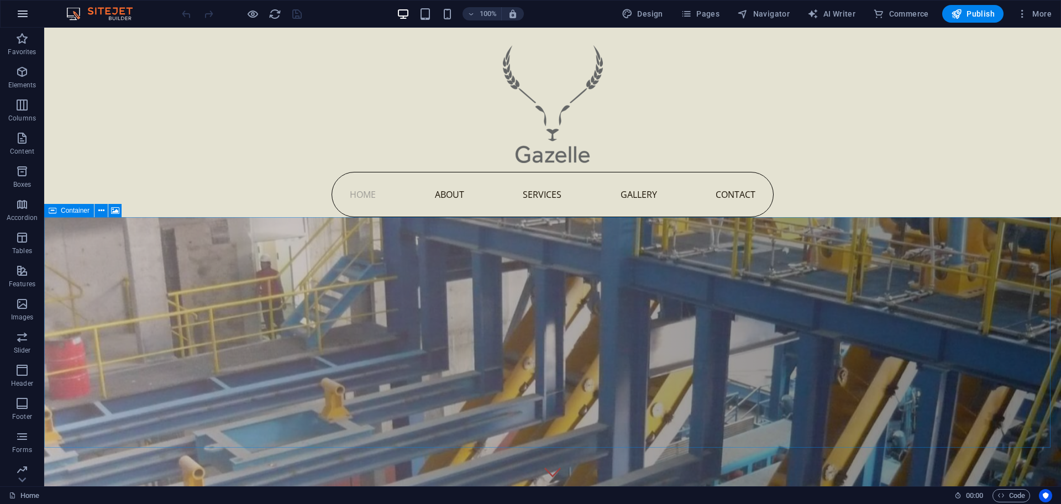
click at [27, 8] on icon "button" at bounding box center [22, 13] width 13 height 13
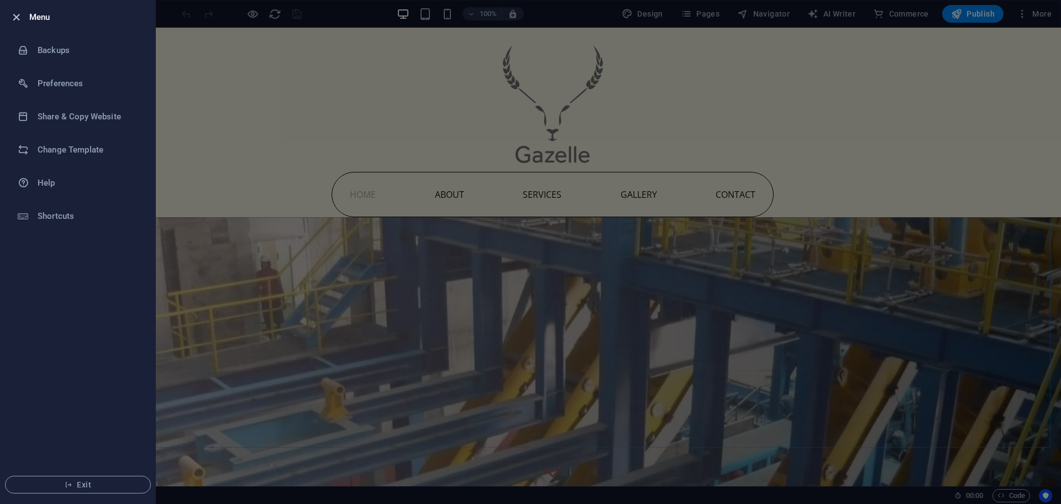
click at [12, 16] on icon "button" at bounding box center [16, 17] width 13 height 13
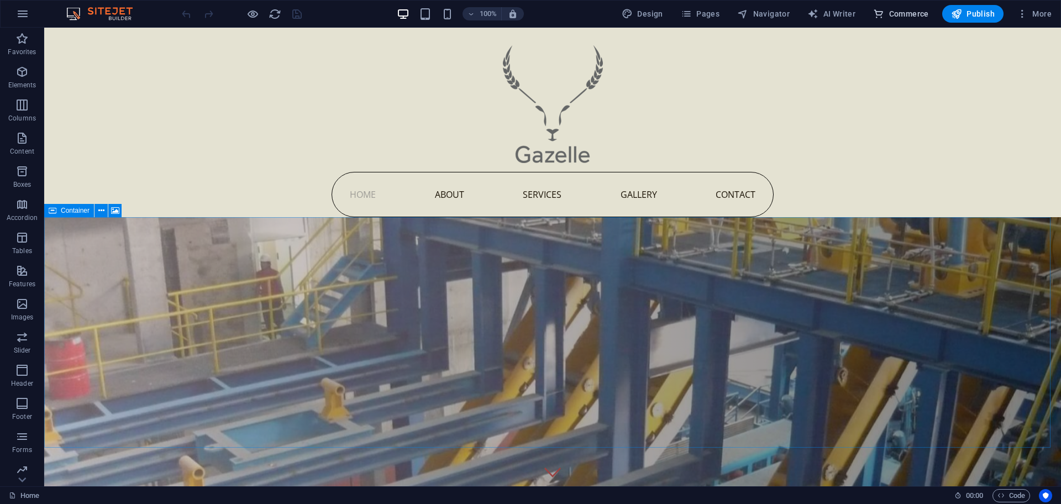
click at [888, 14] on span "Commerce" at bounding box center [901, 13] width 56 height 11
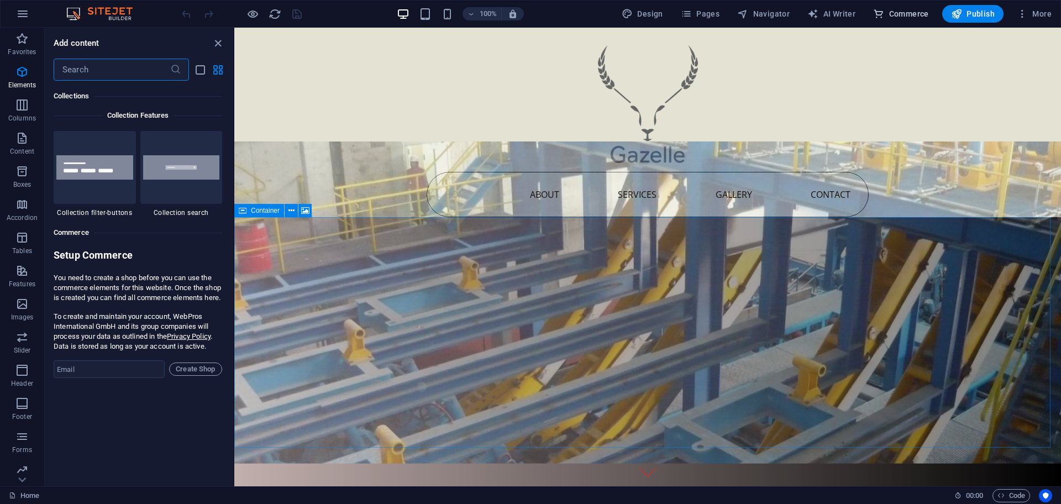
scroll to position [10738, 0]
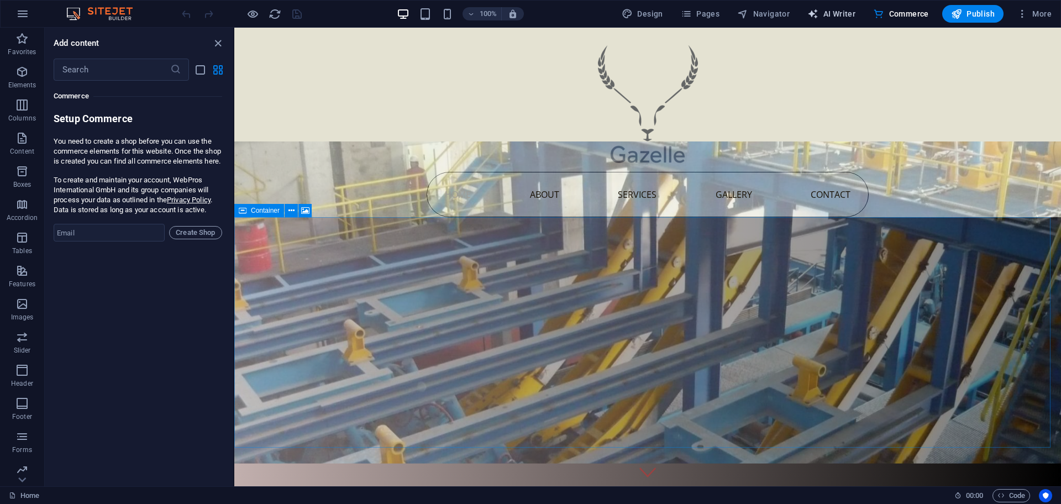
click at [844, 14] on span "AI Writer" at bounding box center [831, 13] width 48 height 11
select select "English"
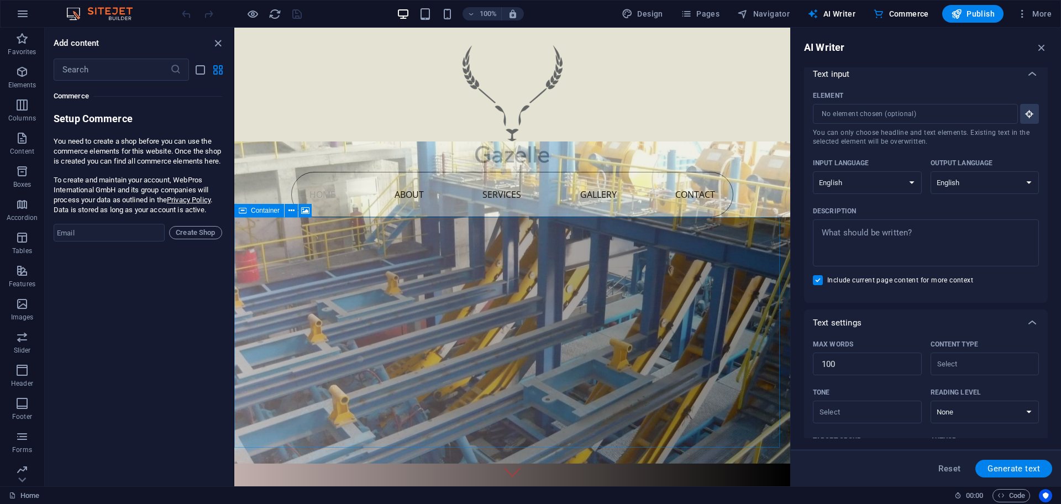
scroll to position [0, 0]
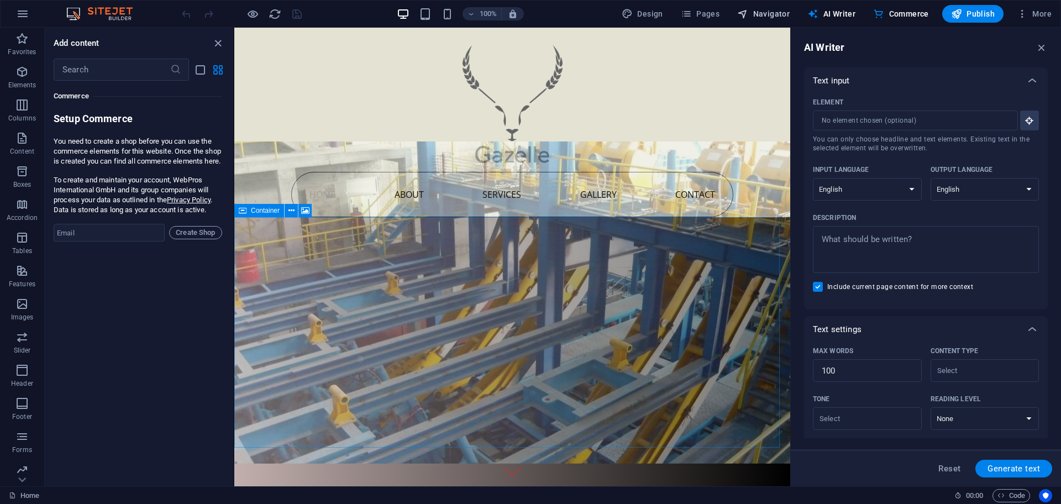
click at [777, 12] on span "Navigator" at bounding box center [763, 13] width 52 height 11
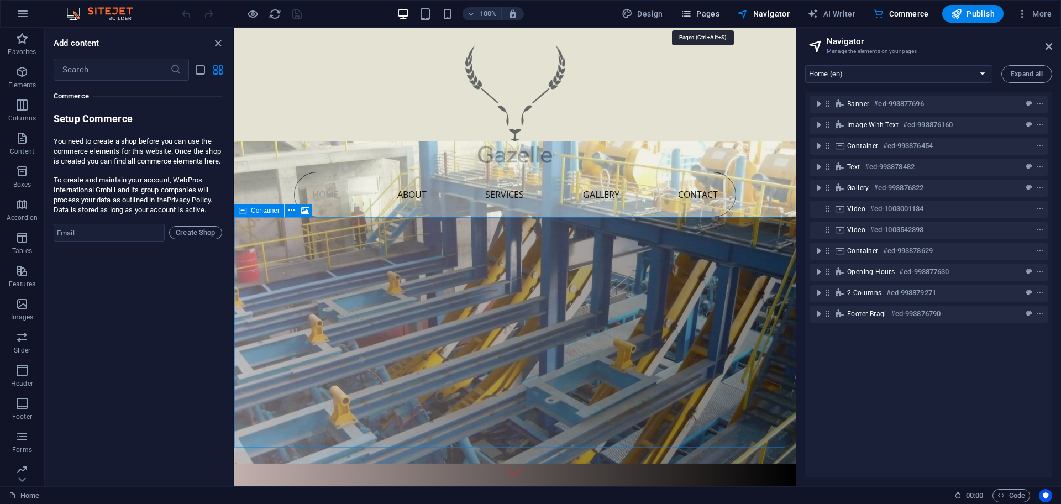
click at [715, 9] on span "Pages" at bounding box center [700, 13] width 39 height 11
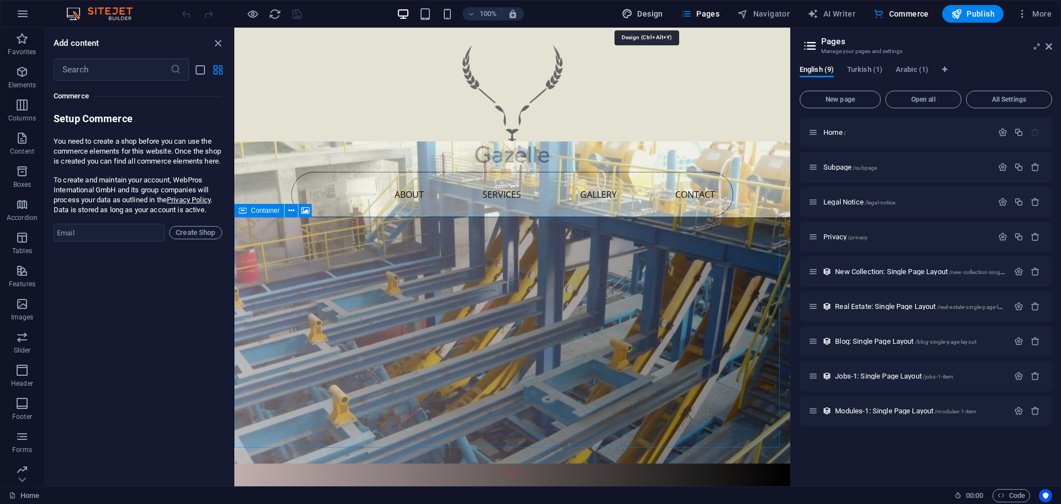
click at [656, 10] on span "Design" at bounding box center [642, 13] width 41 height 11
select select "px"
select select "400"
select select "px"
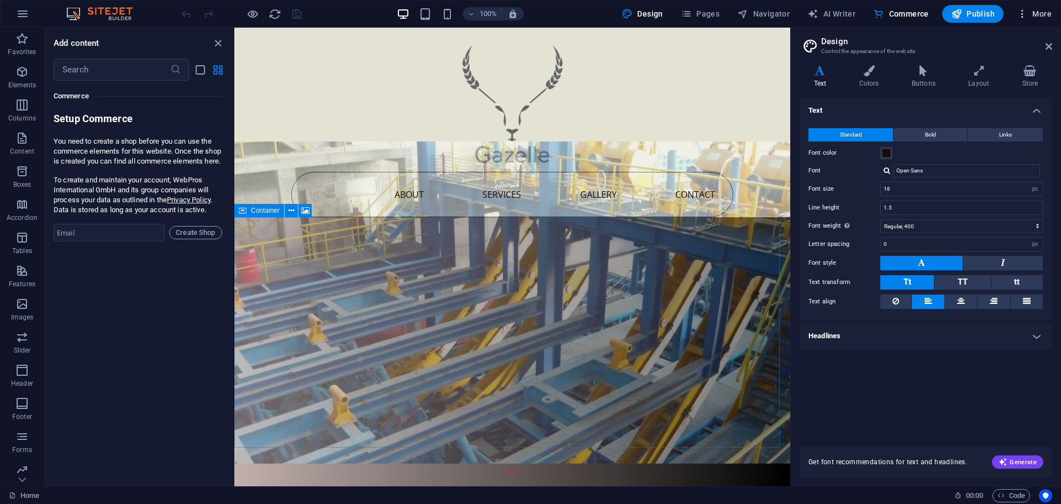
click at [1046, 12] on span "More" at bounding box center [1034, 13] width 35 height 11
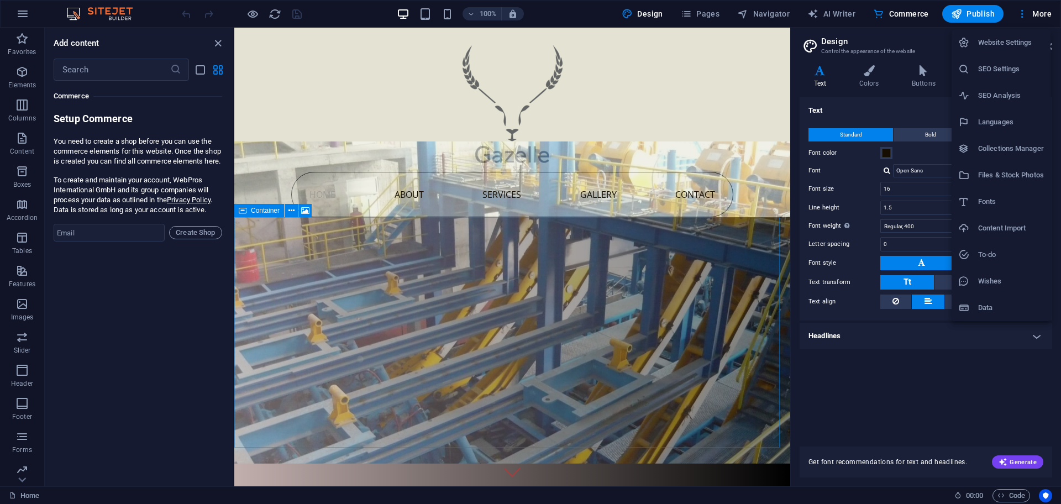
click at [1003, 120] on h6 "Languages" at bounding box center [1011, 121] width 66 height 13
select select "41"
select select "165"
select select "6"
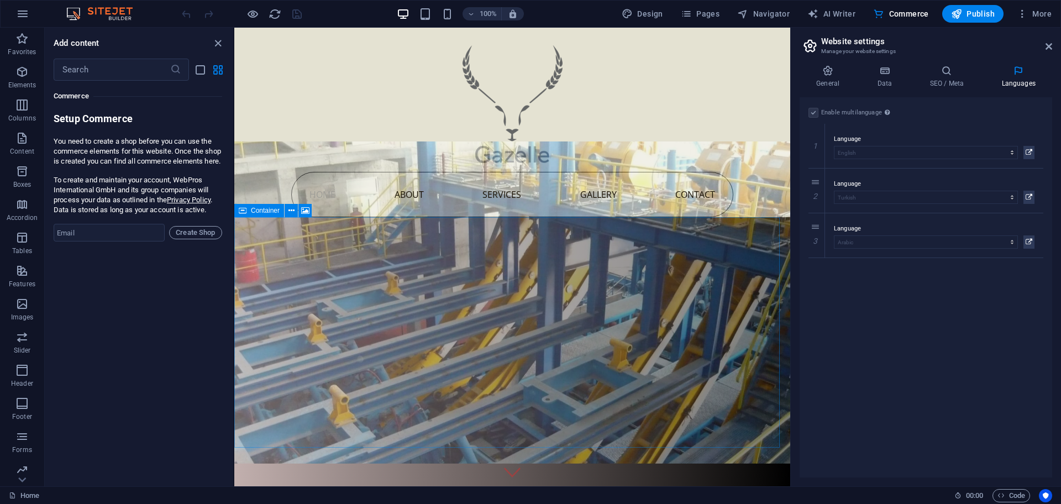
click at [815, 111] on label at bounding box center [813, 113] width 10 height 10
click at [817, 112] on label at bounding box center [813, 113] width 10 height 10
click at [814, 112] on label at bounding box center [813, 113] width 10 height 10
click at [813, 112] on label at bounding box center [813, 113] width 10 height 10
click at [947, 76] on icon at bounding box center [946, 70] width 67 height 11
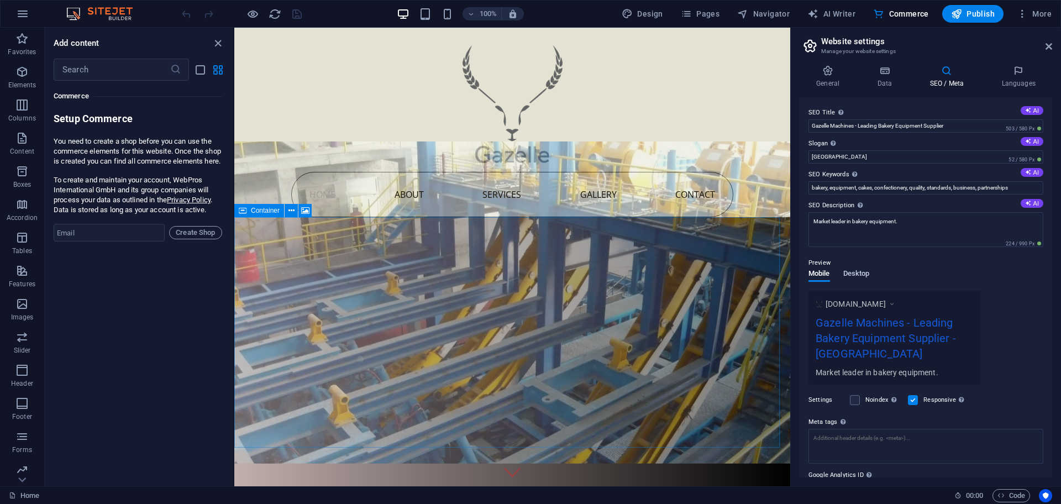
click at [862, 269] on span "Desktop" at bounding box center [856, 274] width 27 height 15
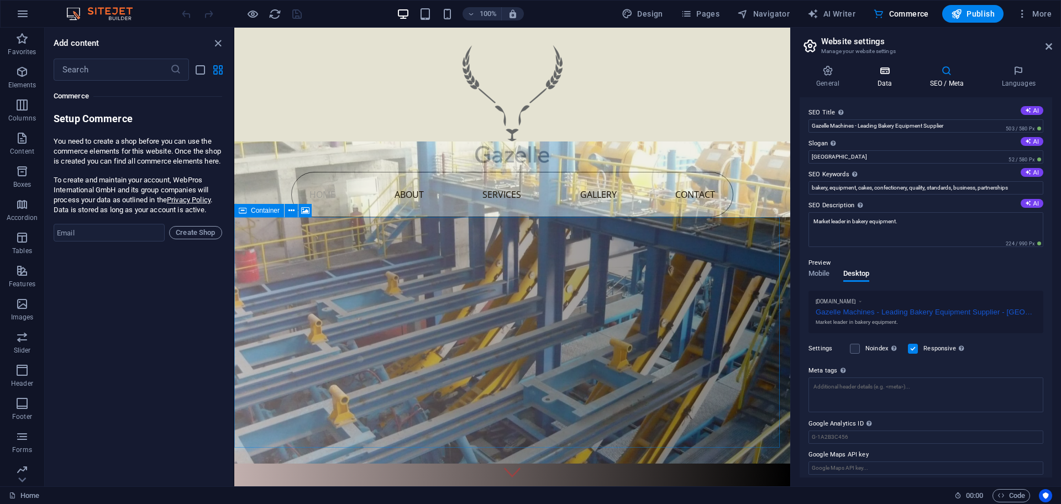
click at [865, 76] on h4 "Data" at bounding box center [886, 76] width 52 height 23
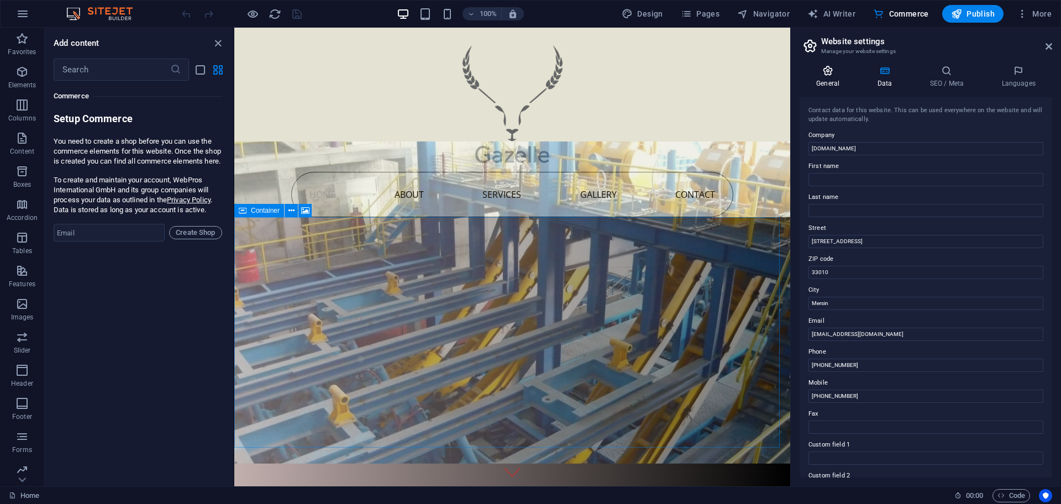
click at [831, 75] on icon at bounding box center [827, 70] width 56 height 11
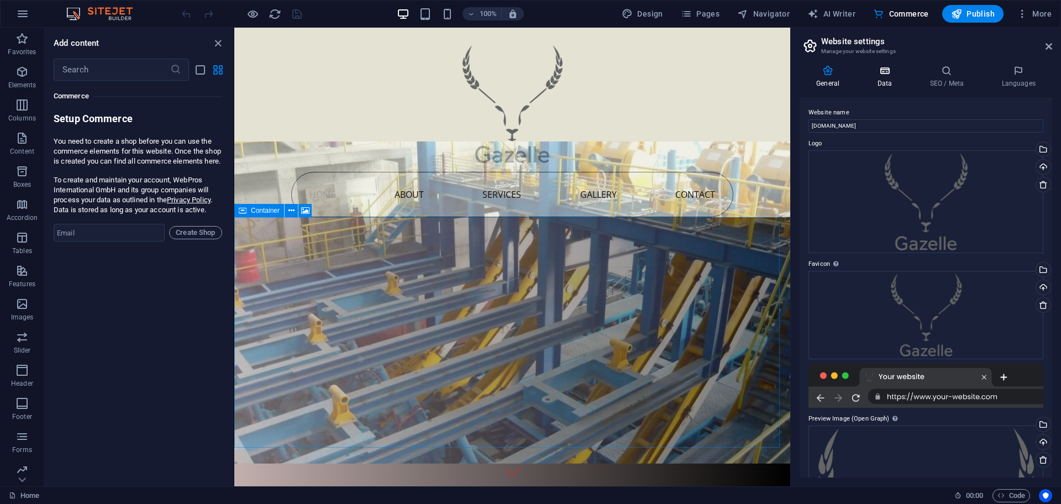
click at [869, 71] on icon at bounding box center [884, 70] width 48 height 11
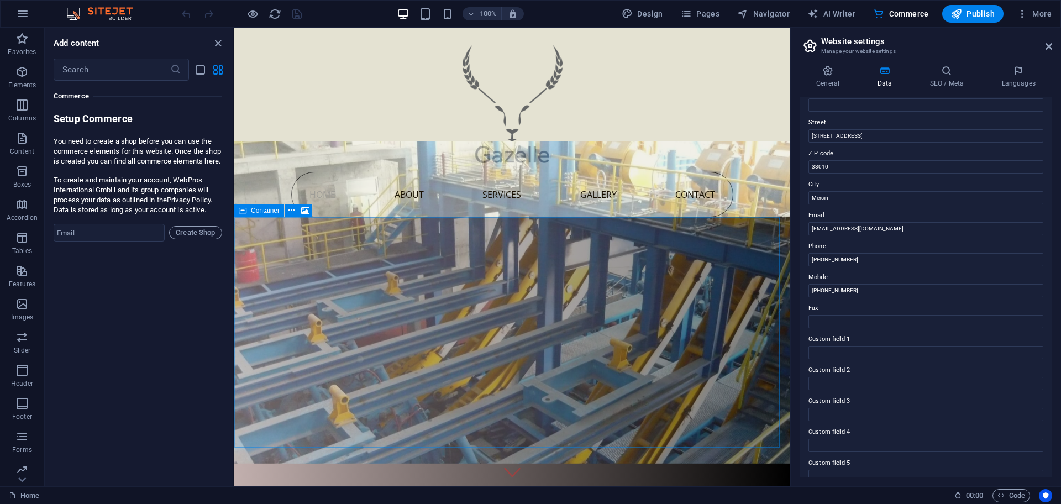
scroll to position [105, 0]
click at [1024, 60] on div "General Data SEO / Meta Languages Website name gazellemachines.com Logo Drag fi…" at bounding box center [926, 271] width 270 height 430
click at [1027, 71] on icon at bounding box center [1018, 70] width 67 height 11
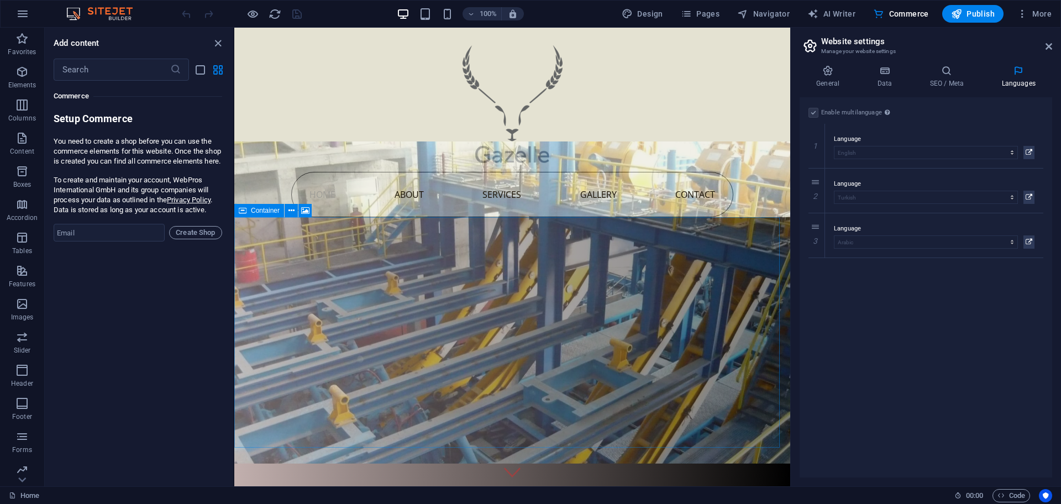
drag, startPoint x: 838, startPoint y: 316, endPoint x: 546, endPoint y: 190, distance: 318.0
click at [838, 316] on div "Enable multilanguage To disable multilanguage delete all languages until only o…" at bounding box center [925, 287] width 252 height 380
click at [697, 97] on div at bounding box center [512, 100] width 442 height 144
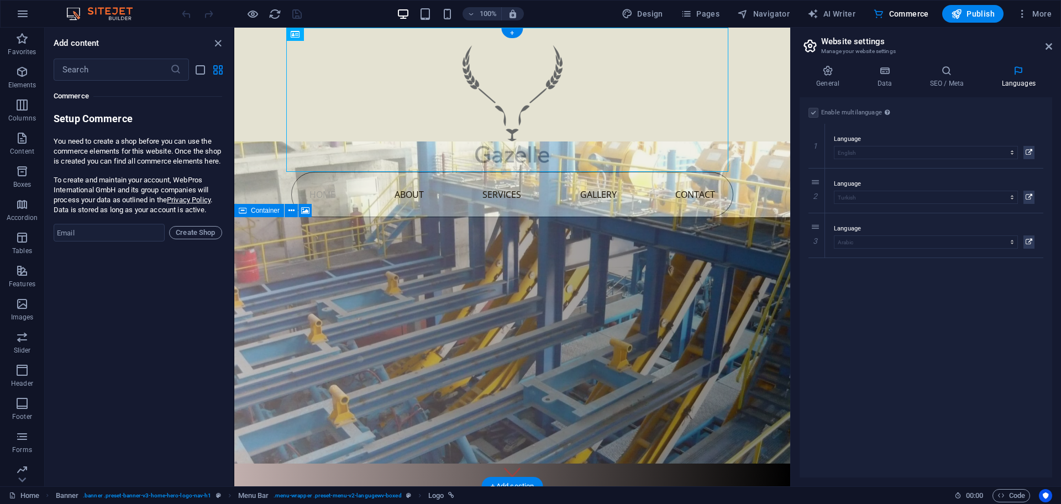
click at [704, 224] on figure at bounding box center [512, 302] width 556 height 322
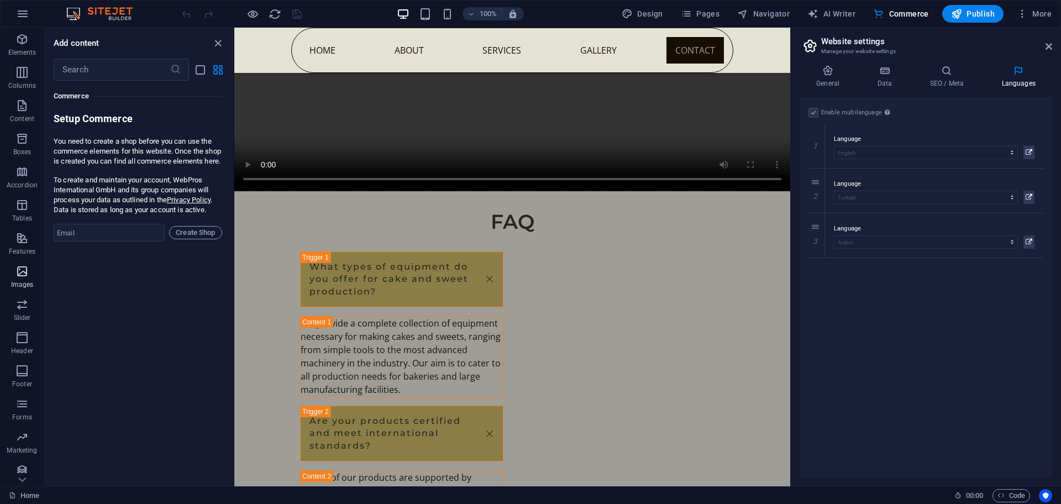
scroll to position [72, 0]
click at [12, 271] on span "Slider" at bounding box center [22, 272] width 44 height 27
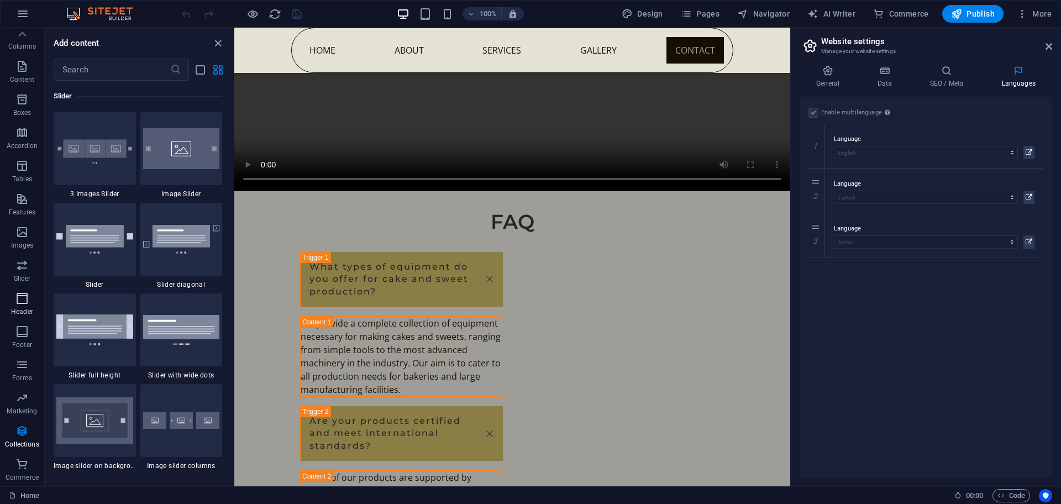
click at [17, 292] on icon "button" at bounding box center [21, 298] width 13 height 13
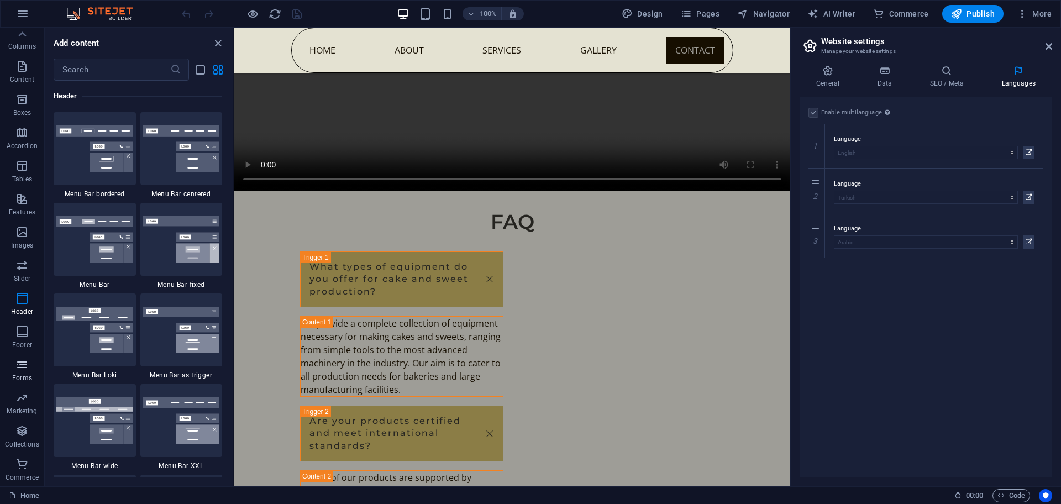
drag, startPoint x: 17, startPoint y: 346, endPoint x: 18, endPoint y: 355, distance: 8.4
click at [17, 347] on p "Footer" at bounding box center [22, 344] width 20 height 9
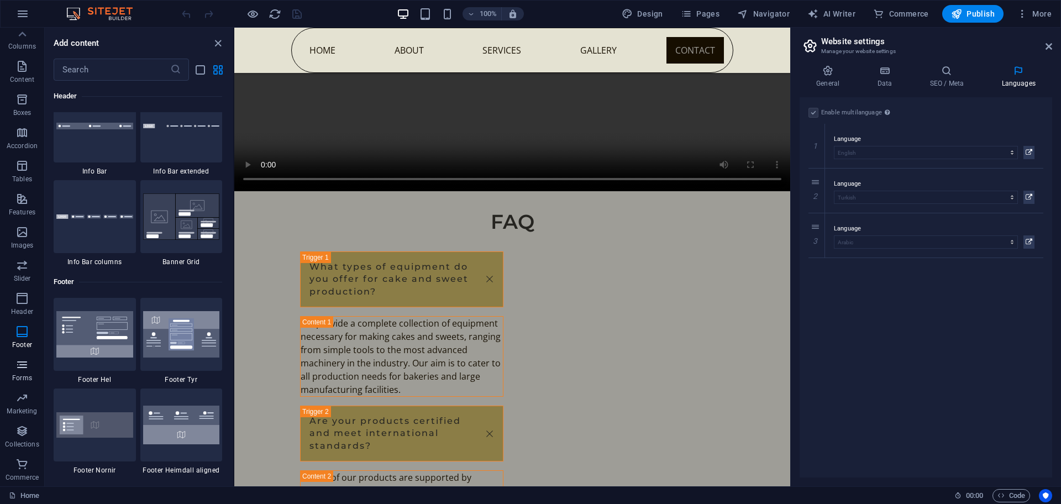
click at [22, 375] on p "Forms" at bounding box center [22, 377] width 20 height 9
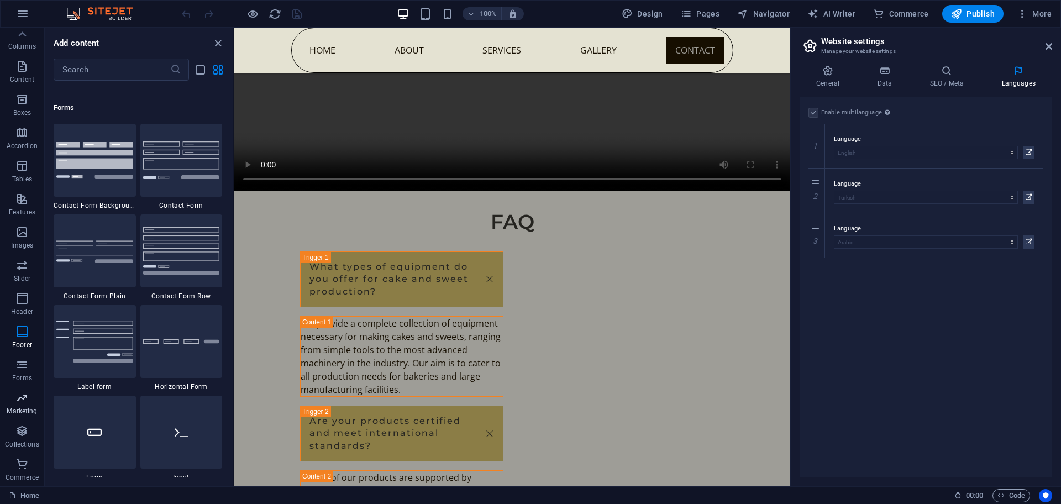
drag, startPoint x: 19, startPoint y: 393, endPoint x: 19, endPoint y: 404, distance: 10.5
click at [19, 394] on icon "button" at bounding box center [21, 397] width 13 height 13
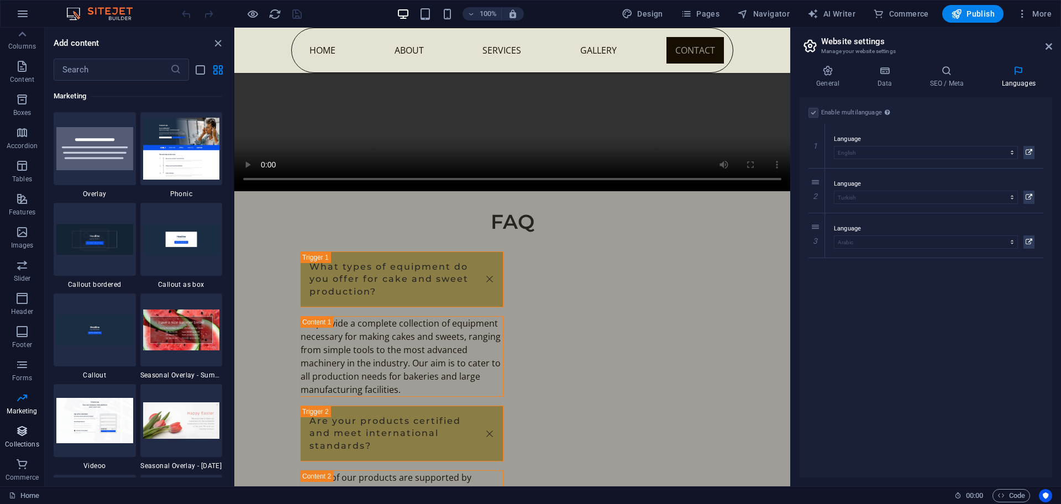
click at [22, 422] on button "Collections" at bounding box center [22, 436] width 44 height 33
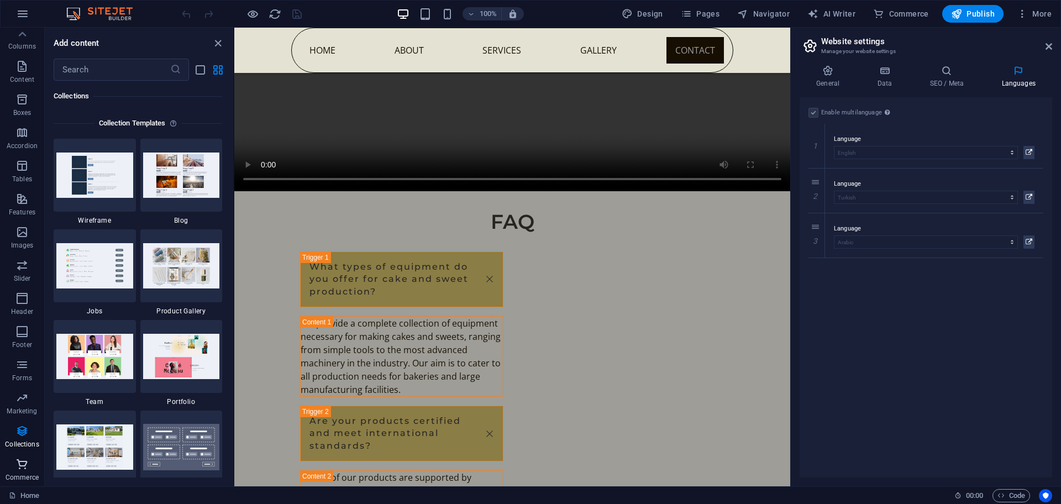
click at [15, 465] on icon "button" at bounding box center [21, 463] width 13 height 13
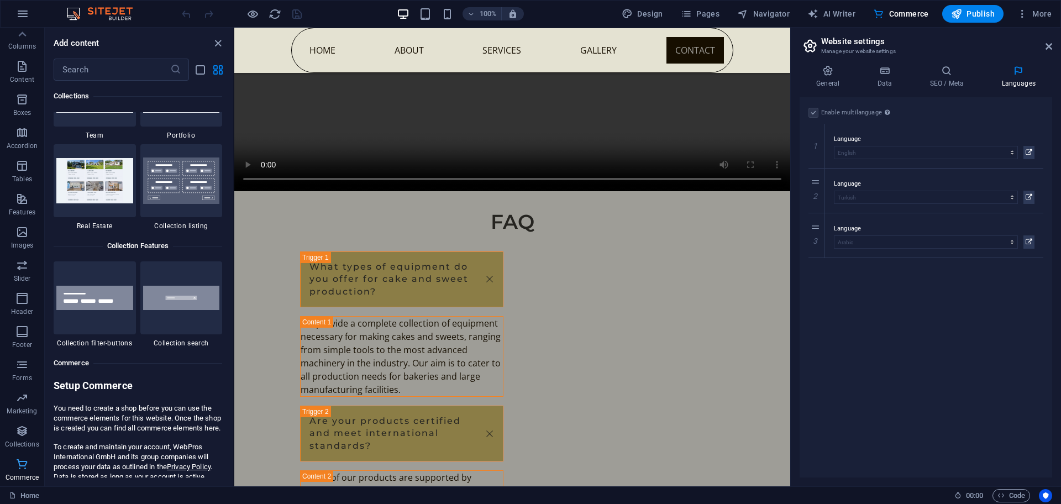
scroll to position [10738, 0]
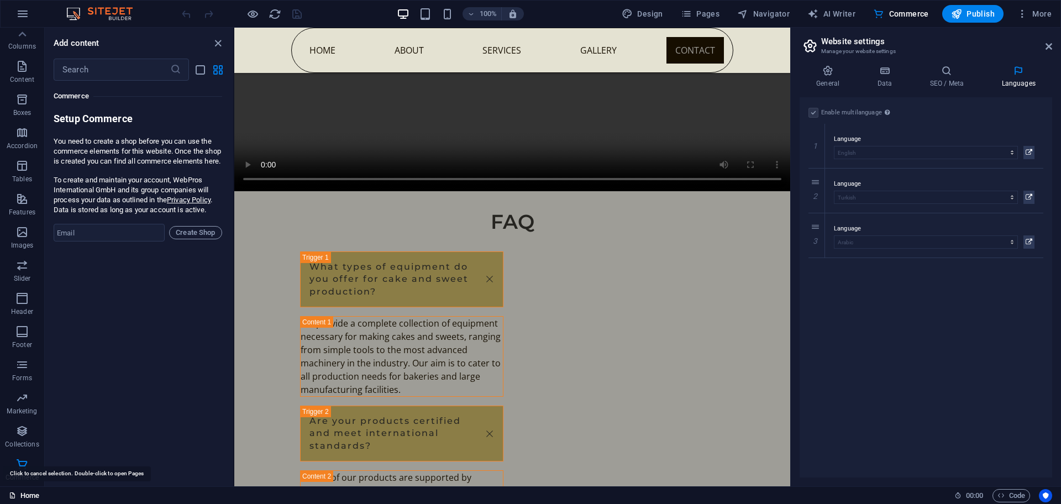
click at [23, 496] on link "Home" at bounding box center [24, 495] width 30 height 13
click at [20, 16] on icon "button" at bounding box center [22, 13] width 13 height 13
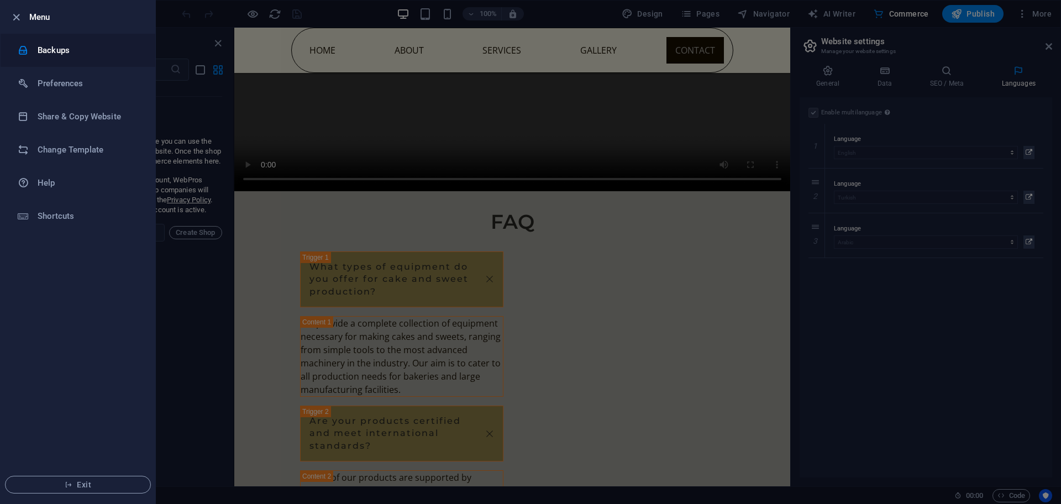
click at [70, 50] on h6 "Backups" at bounding box center [89, 50] width 102 height 13
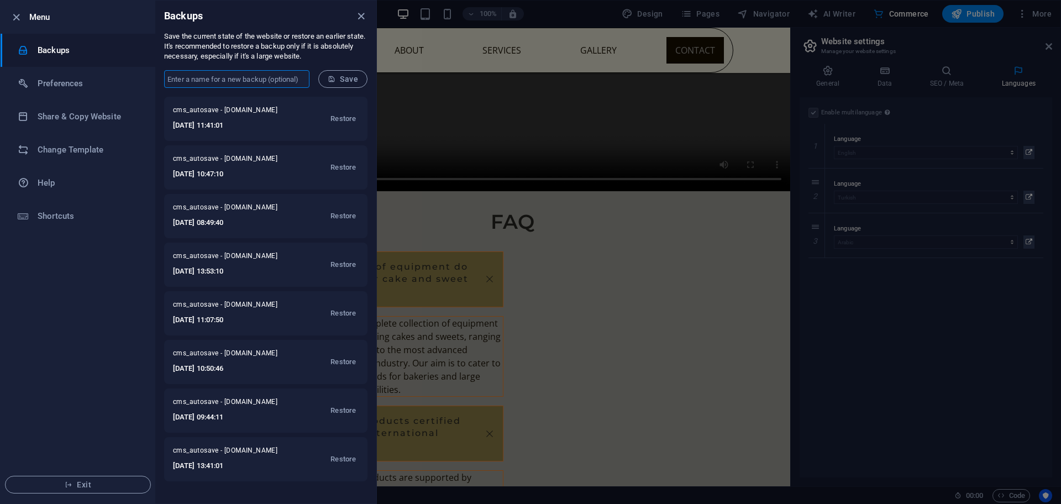
click at [208, 81] on input "text" at bounding box center [236, 79] width 145 height 18
type input "اراس"
click at [335, 86] on button "Save" at bounding box center [342, 79] width 49 height 18
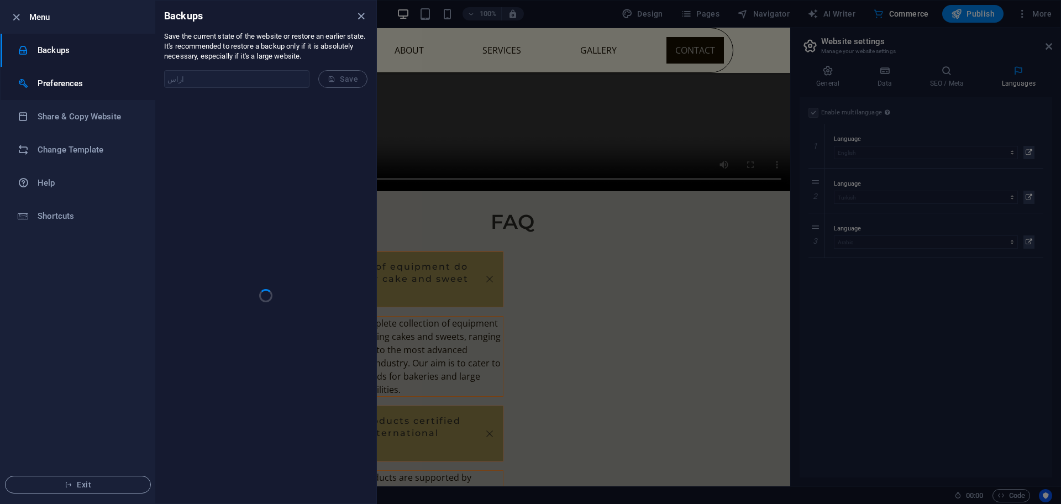
click at [39, 85] on h6 "Preferences" at bounding box center [89, 83] width 102 height 13
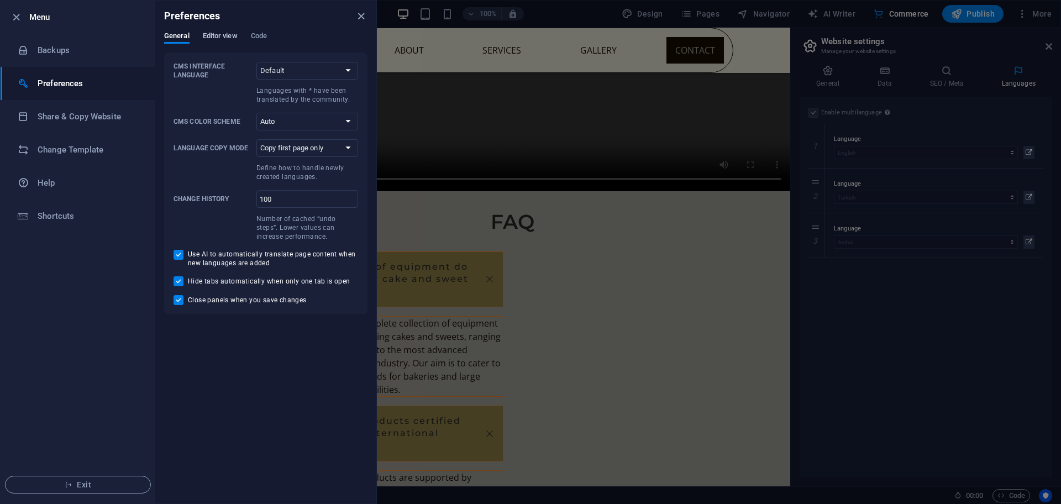
click at [225, 38] on span "Editor view" at bounding box center [220, 36] width 35 height 15
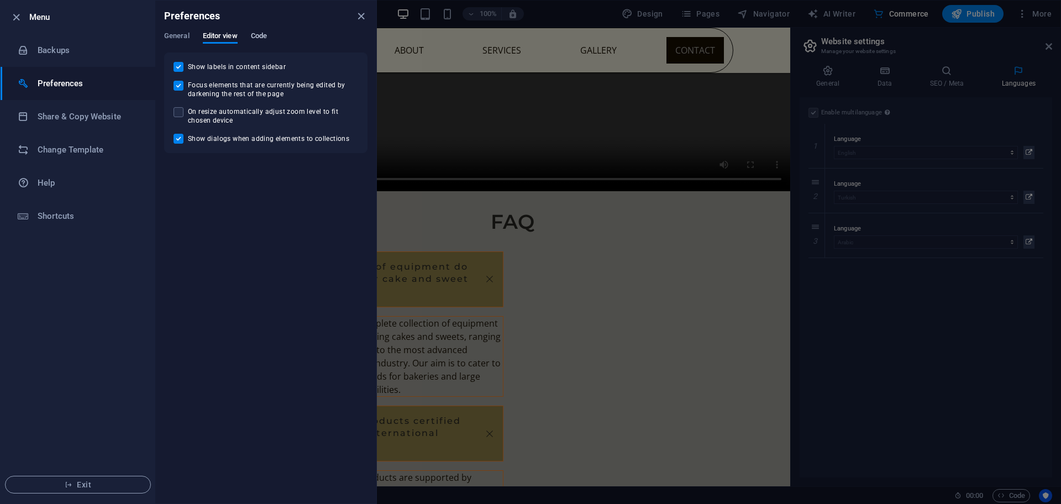
click at [261, 33] on span "Code" at bounding box center [259, 36] width 16 height 15
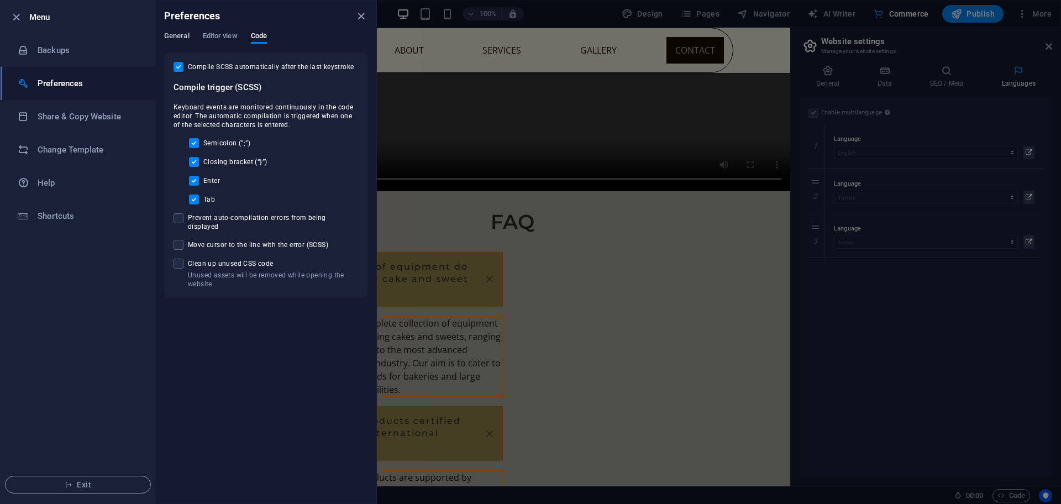
click at [175, 37] on span "General" at bounding box center [176, 36] width 25 height 15
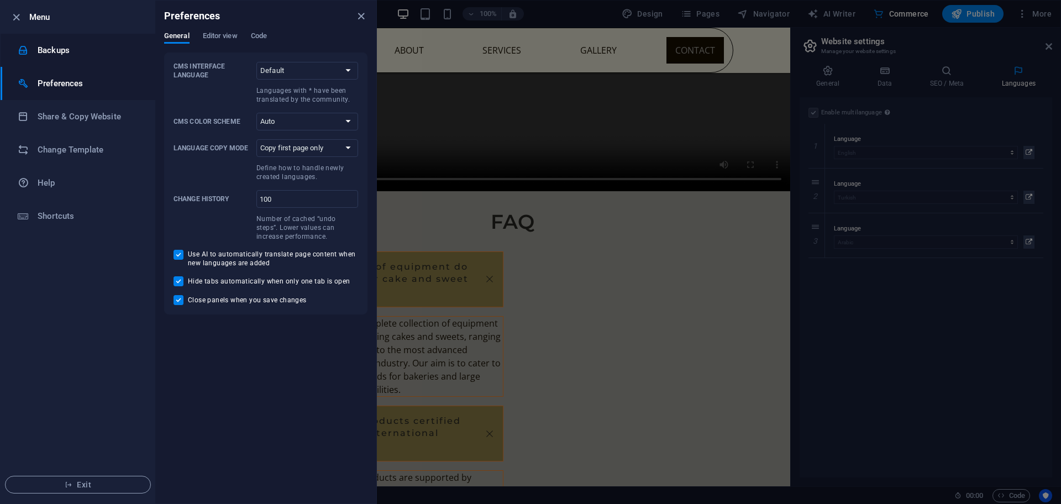
click at [44, 51] on h6 "Backups" at bounding box center [89, 50] width 102 height 13
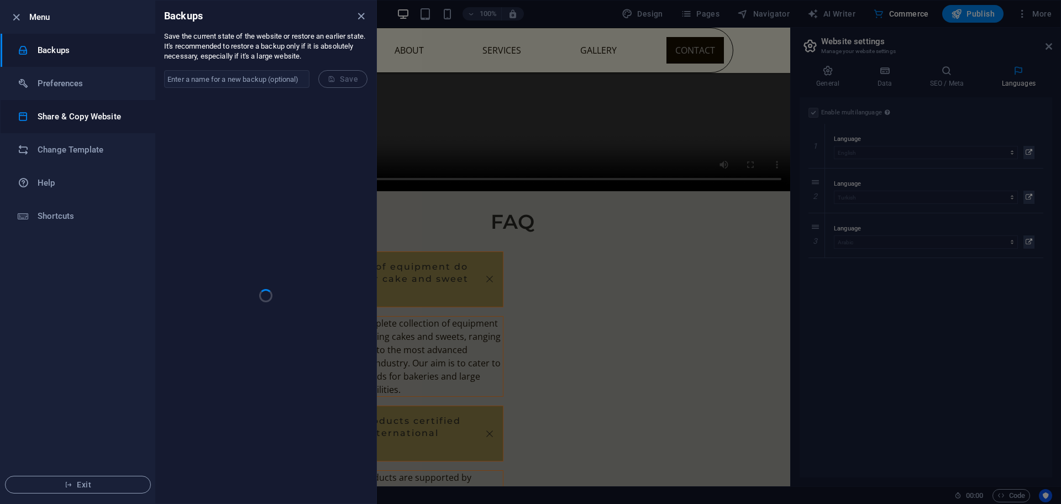
click at [78, 124] on li "Share & Copy Website" at bounding box center [78, 116] width 155 height 33
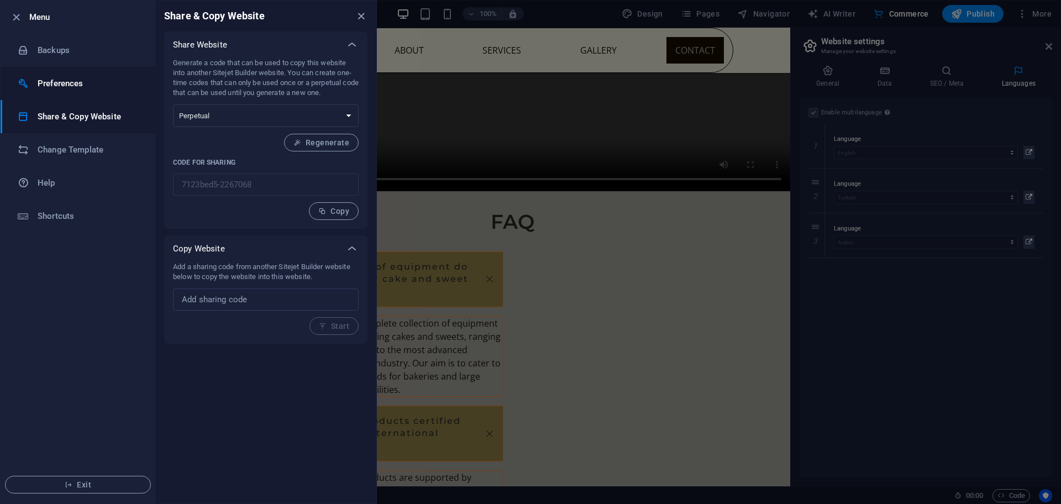
click at [63, 97] on li "Preferences" at bounding box center [78, 83] width 155 height 33
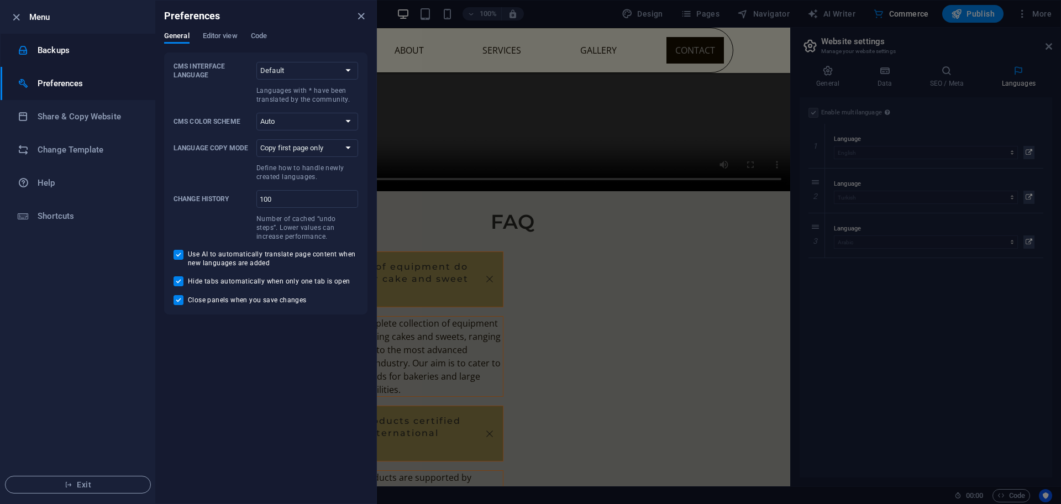
click at [67, 65] on li "Backups" at bounding box center [78, 50] width 155 height 33
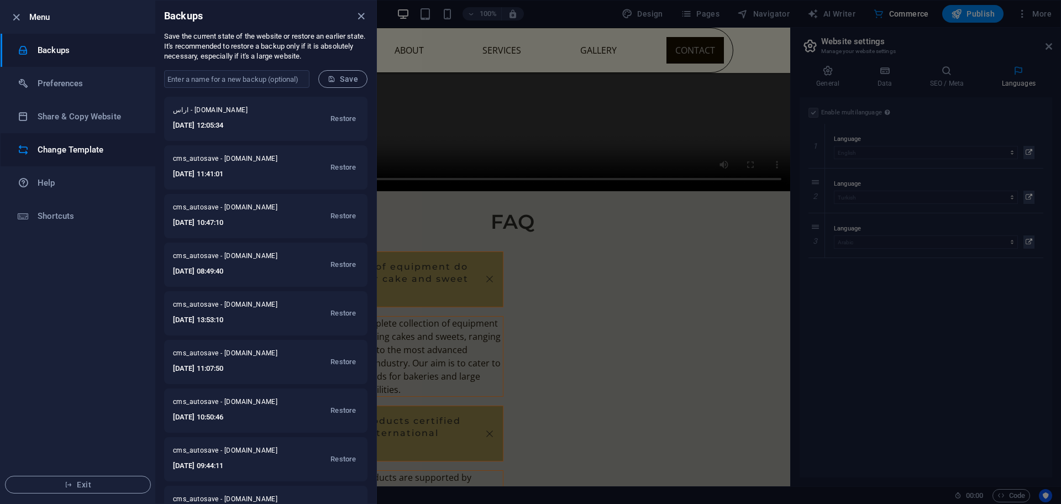
click at [70, 151] on h6 "Change Template" at bounding box center [89, 149] width 102 height 13
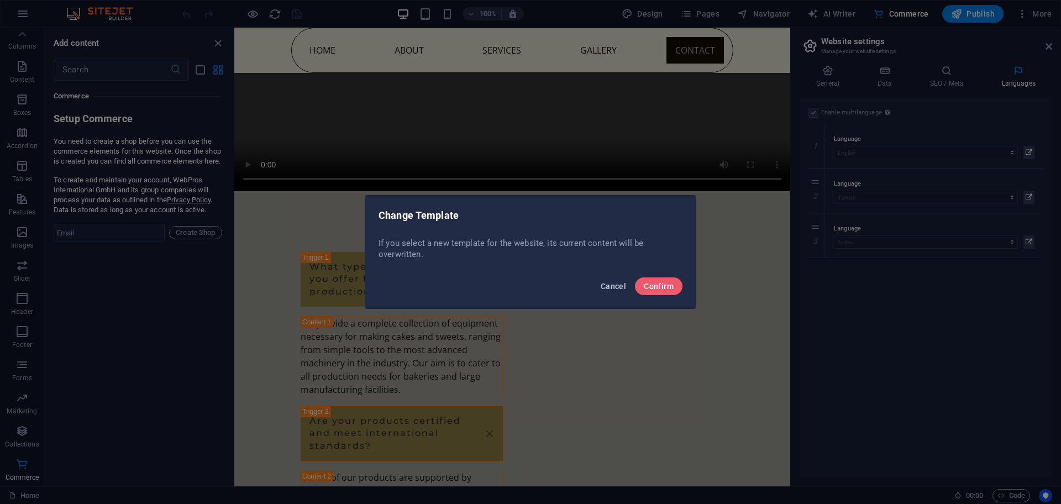
click at [608, 285] on span "Cancel" at bounding box center [613, 286] width 25 height 9
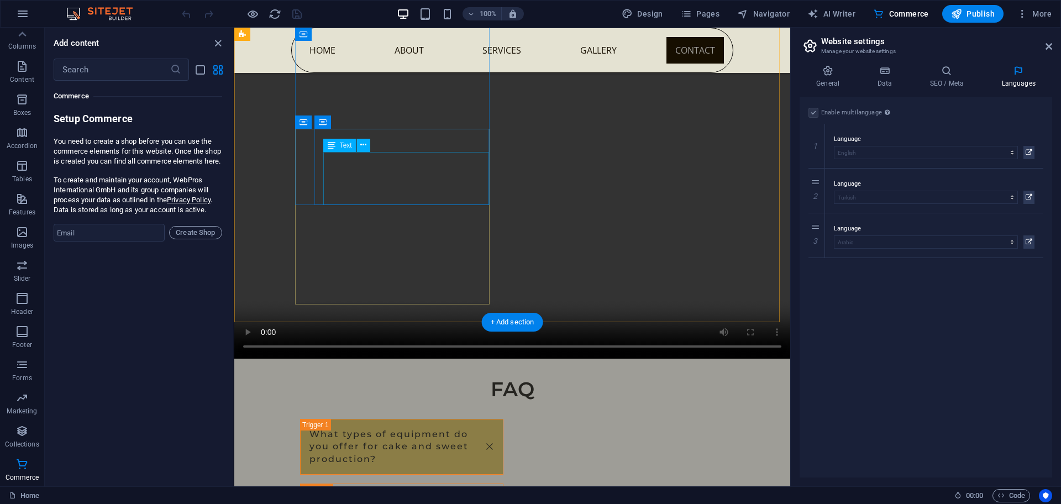
scroll to position [4348, 0]
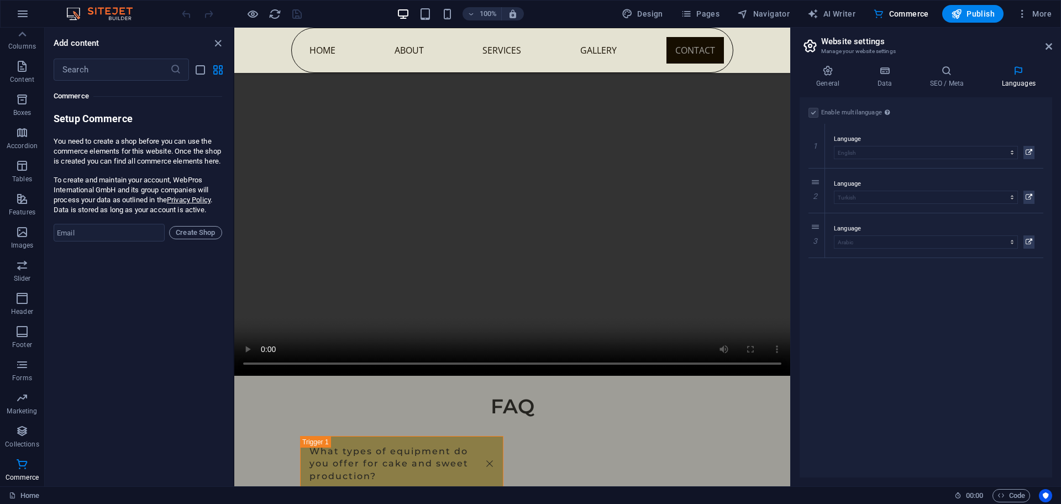
click at [298, 13] on div at bounding box center [242, 14] width 124 height 18
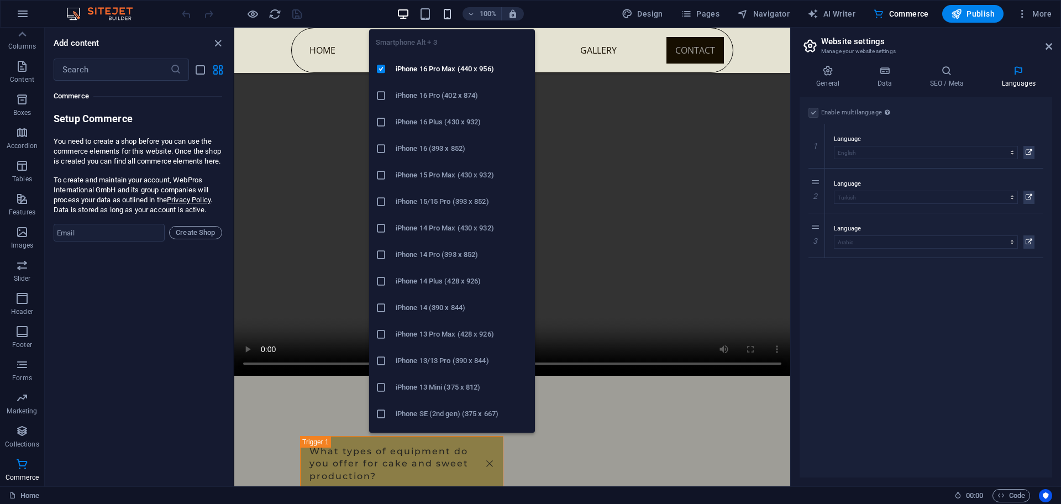
click at [452, 14] on icon "button" at bounding box center [447, 14] width 13 height 13
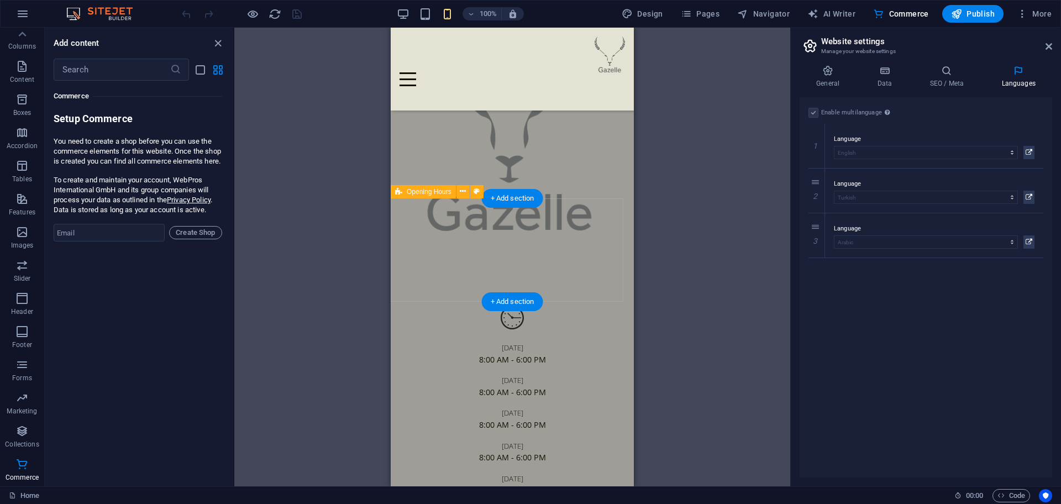
scroll to position [4411, 0]
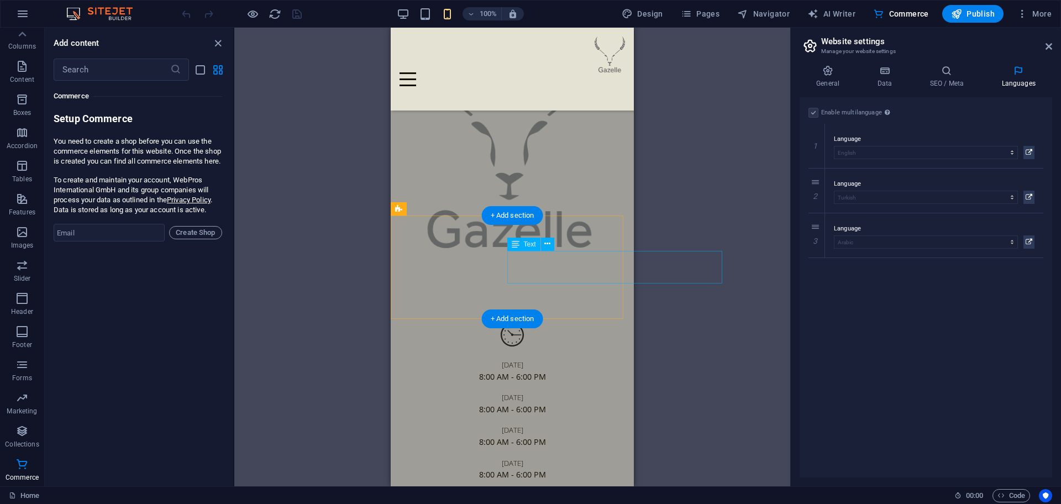
click at [573, 452] on div "Thursday 8:00 AM - 6:00 PM" at bounding box center [511, 468] width 225 height 33
click at [435, 283] on div "[DATE] 8:00 AM - 6:00 PM [DATE] 8:00 AM - 6:00 PM [DATE] 8:00 AM - 6:00 PM [DAT…" at bounding box center [512, 450] width 243 height 335
click at [437, 283] on div "[DATE] 8:00 AM - 6:00 PM [DATE] 8:00 AM - 6:00 PM [DATE] 8:00 AM - 6:00 PM [DAT…" at bounding box center [512, 450] width 243 height 335
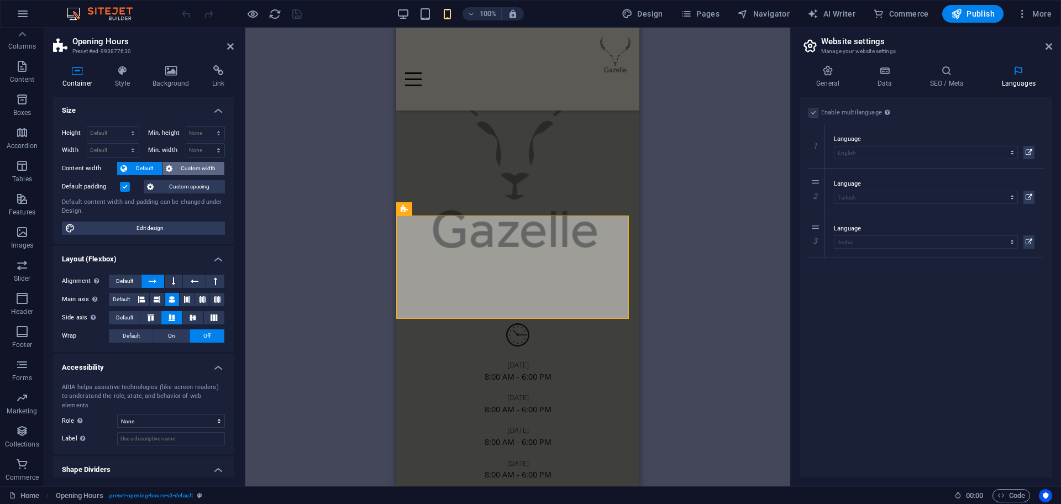
click at [191, 169] on span "Custom width" at bounding box center [199, 168] width 46 height 13
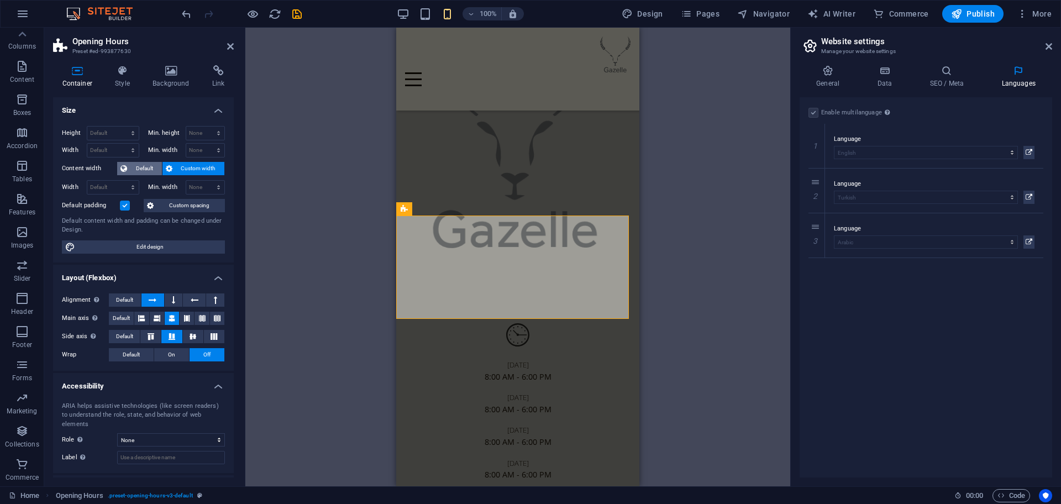
click at [136, 169] on span "Default" at bounding box center [144, 168] width 28 height 13
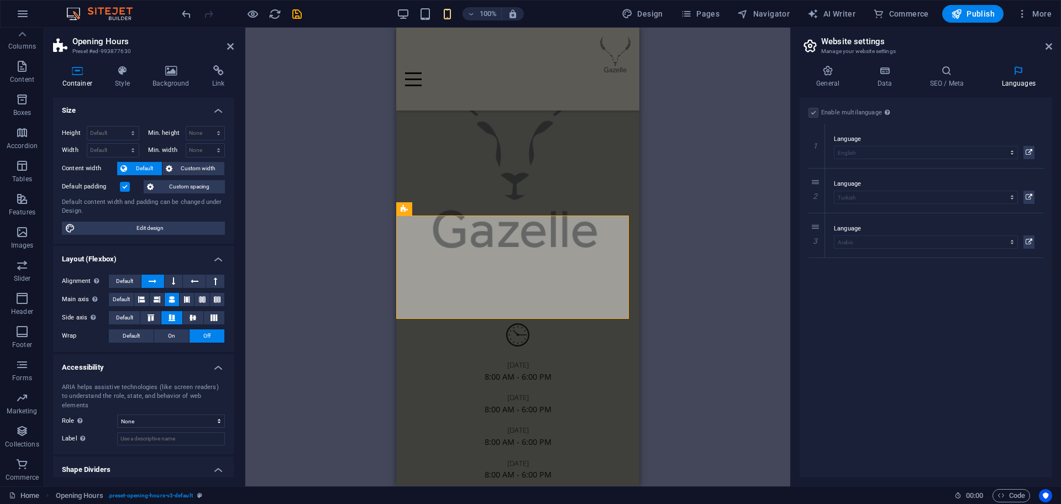
click at [121, 185] on label at bounding box center [125, 187] width 10 height 10
click at [0, 0] on input "Default padding" at bounding box center [0, 0] width 0 height 0
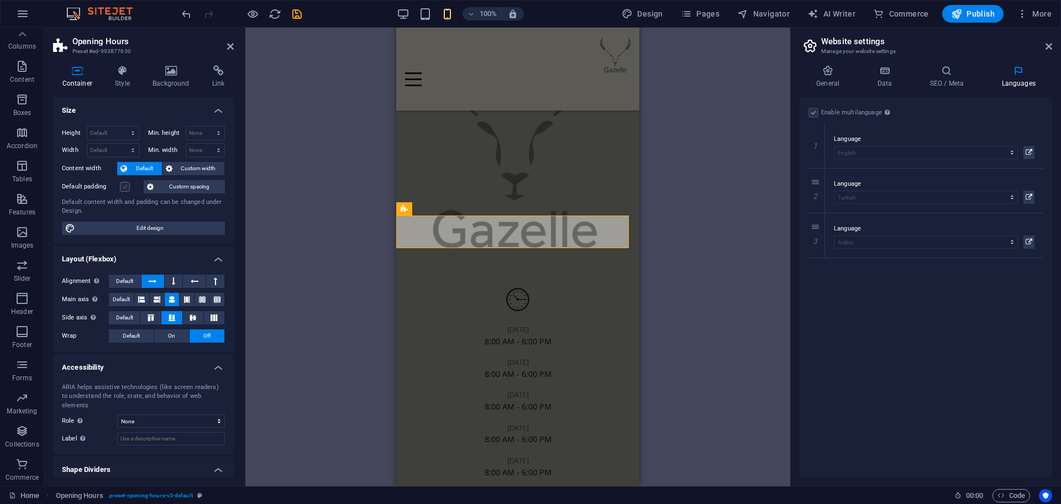
click at [121, 185] on label at bounding box center [125, 187] width 10 height 10
click at [0, 0] on input "Default padding" at bounding box center [0, 0] width 0 height 0
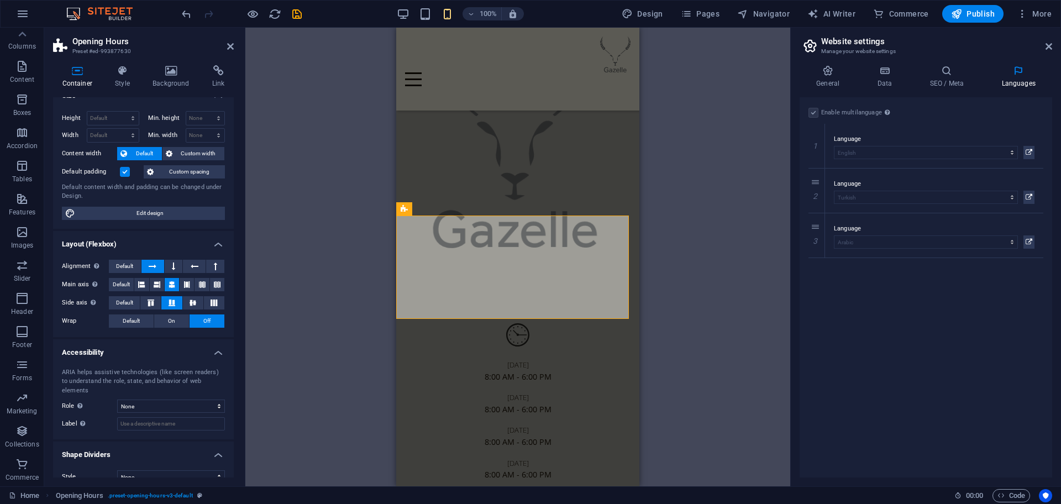
scroll to position [21, 0]
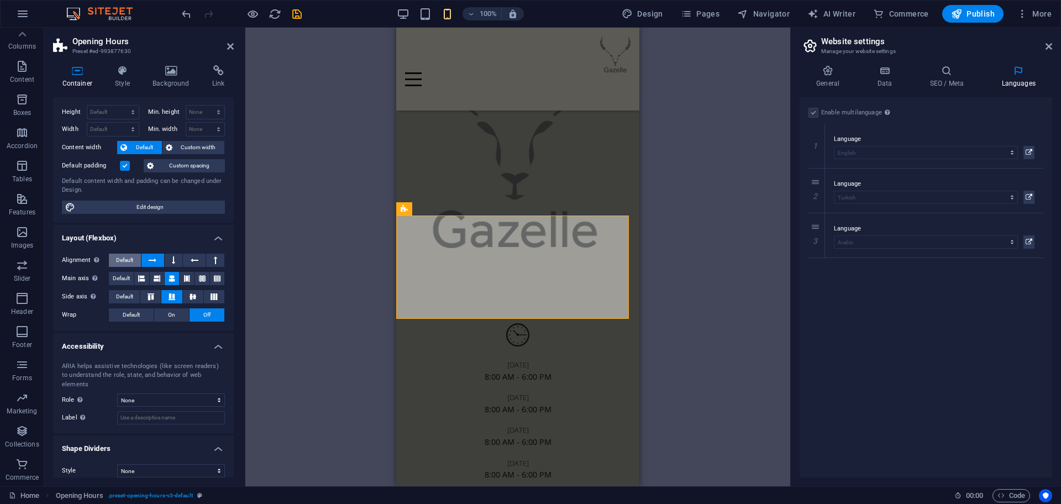
click at [118, 256] on span "Default" at bounding box center [124, 260] width 17 height 13
click at [119, 276] on span "Default" at bounding box center [121, 278] width 17 height 13
click at [129, 299] on span "Default" at bounding box center [124, 296] width 17 height 13
click at [129, 319] on span "Default" at bounding box center [131, 314] width 17 height 13
click at [179, 314] on button "On" at bounding box center [171, 314] width 35 height 13
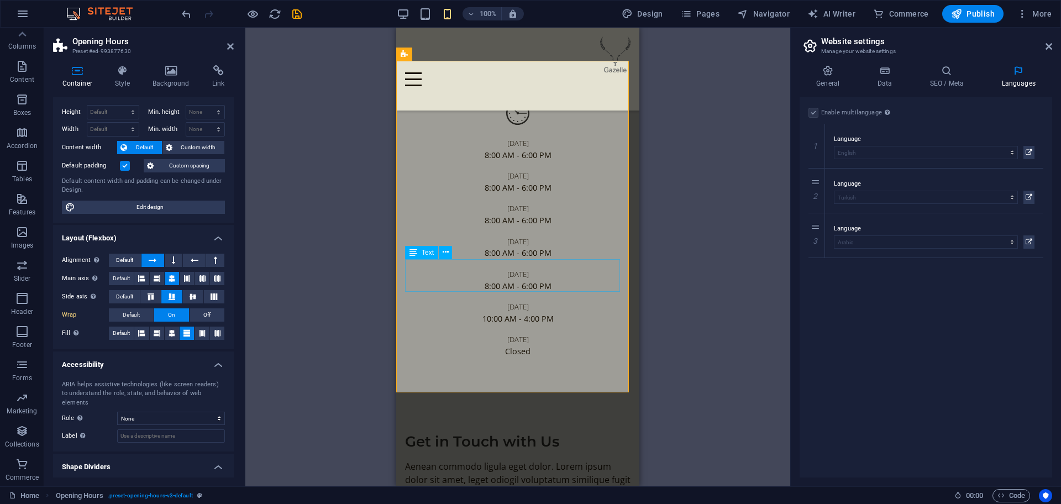
scroll to position [4734, 0]
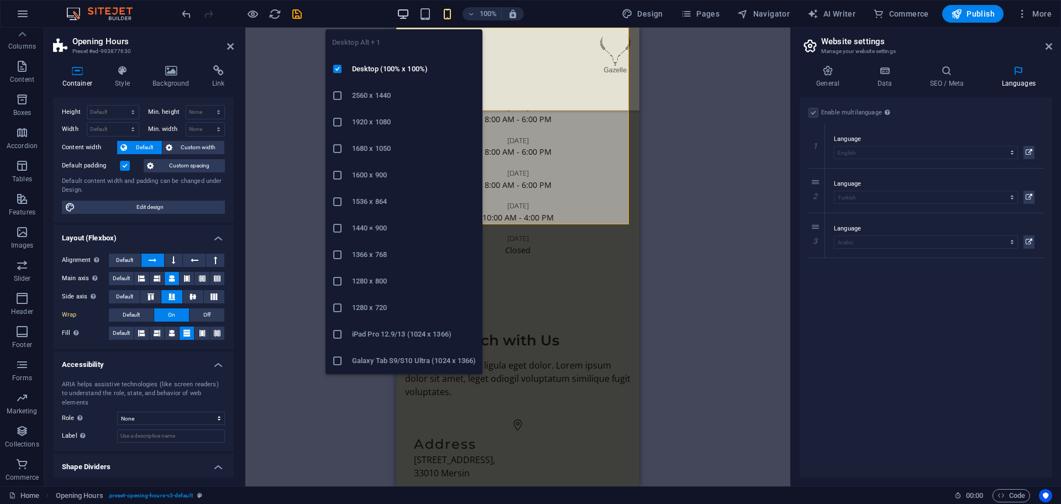
click at [399, 15] on icon "button" at bounding box center [403, 14] width 13 height 13
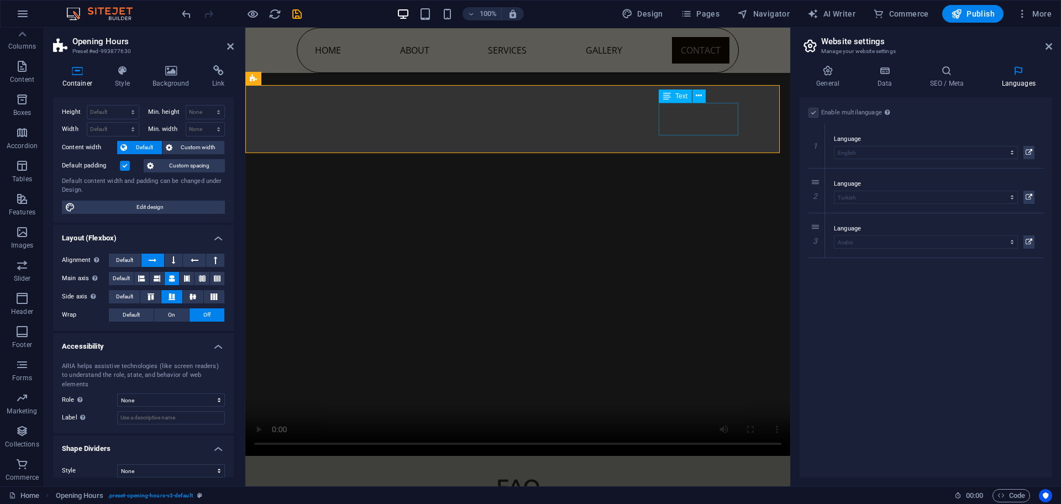
scroll to position [4250, 0]
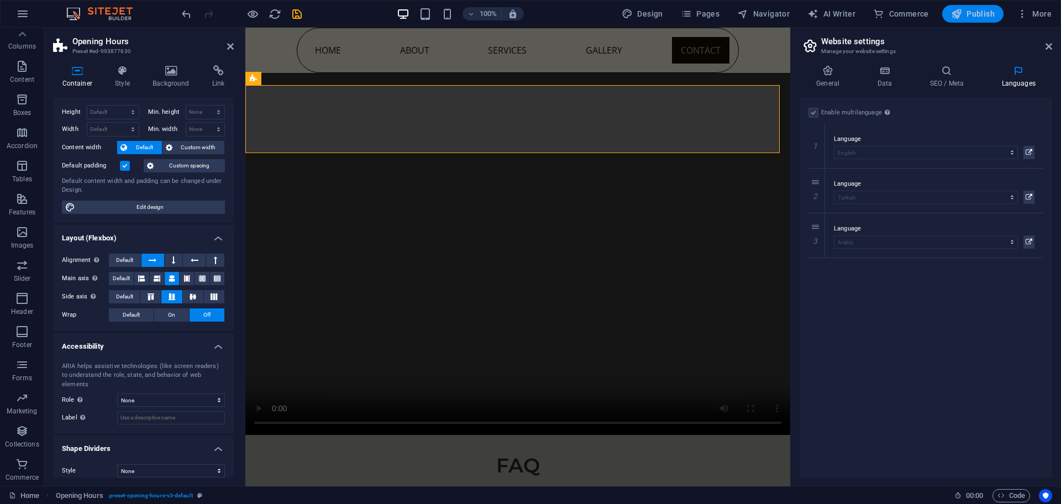
click at [983, 9] on span "Publish" at bounding box center [973, 13] width 44 height 11
checkbox input "false"
